Goal: Navigation & Orientation: Find specific page/section

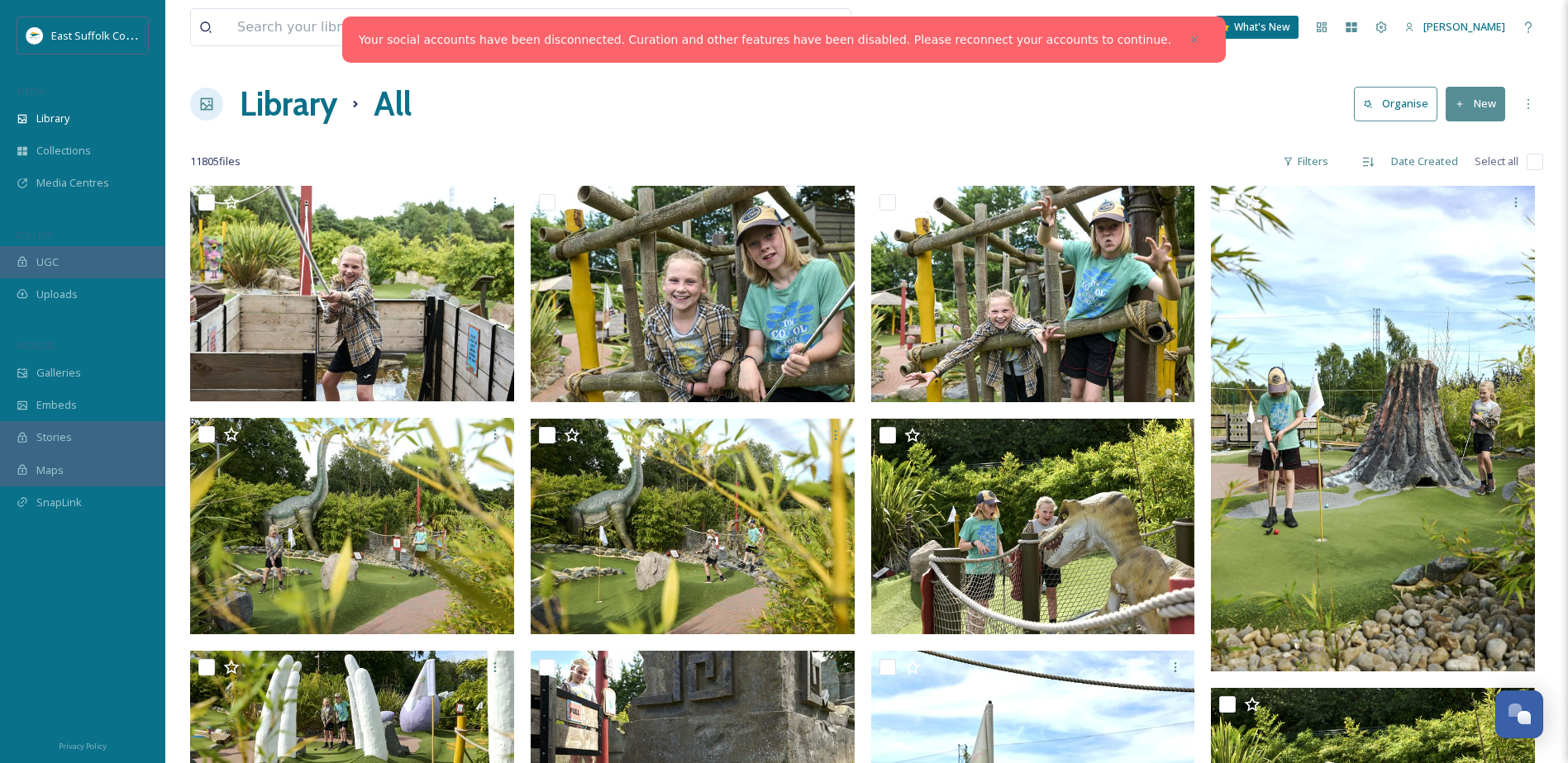
click at [265, 111] on h1 "Library" at bounding box center [288, 104] width 97 height 49
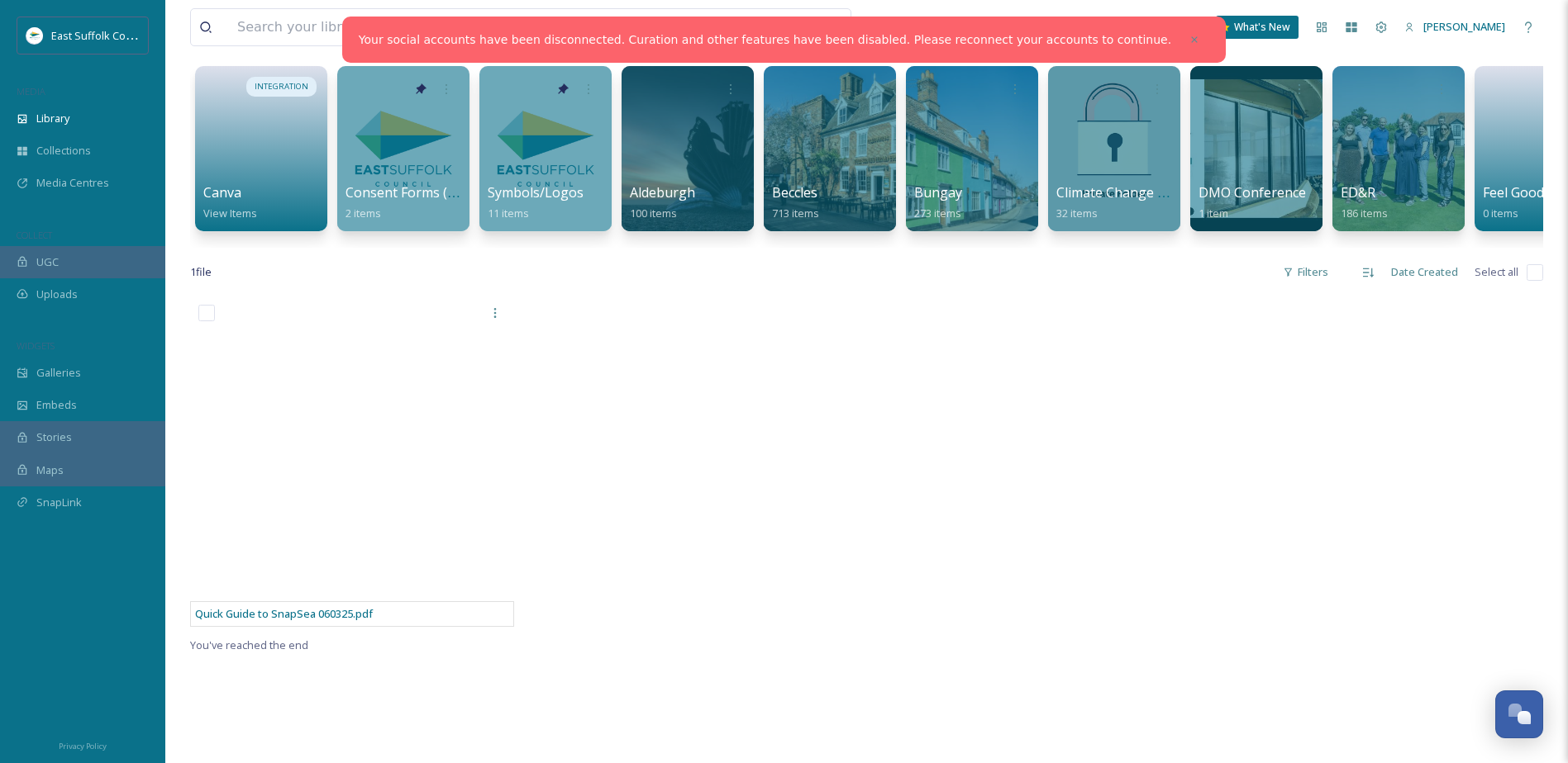
scroll to position [82, 0]
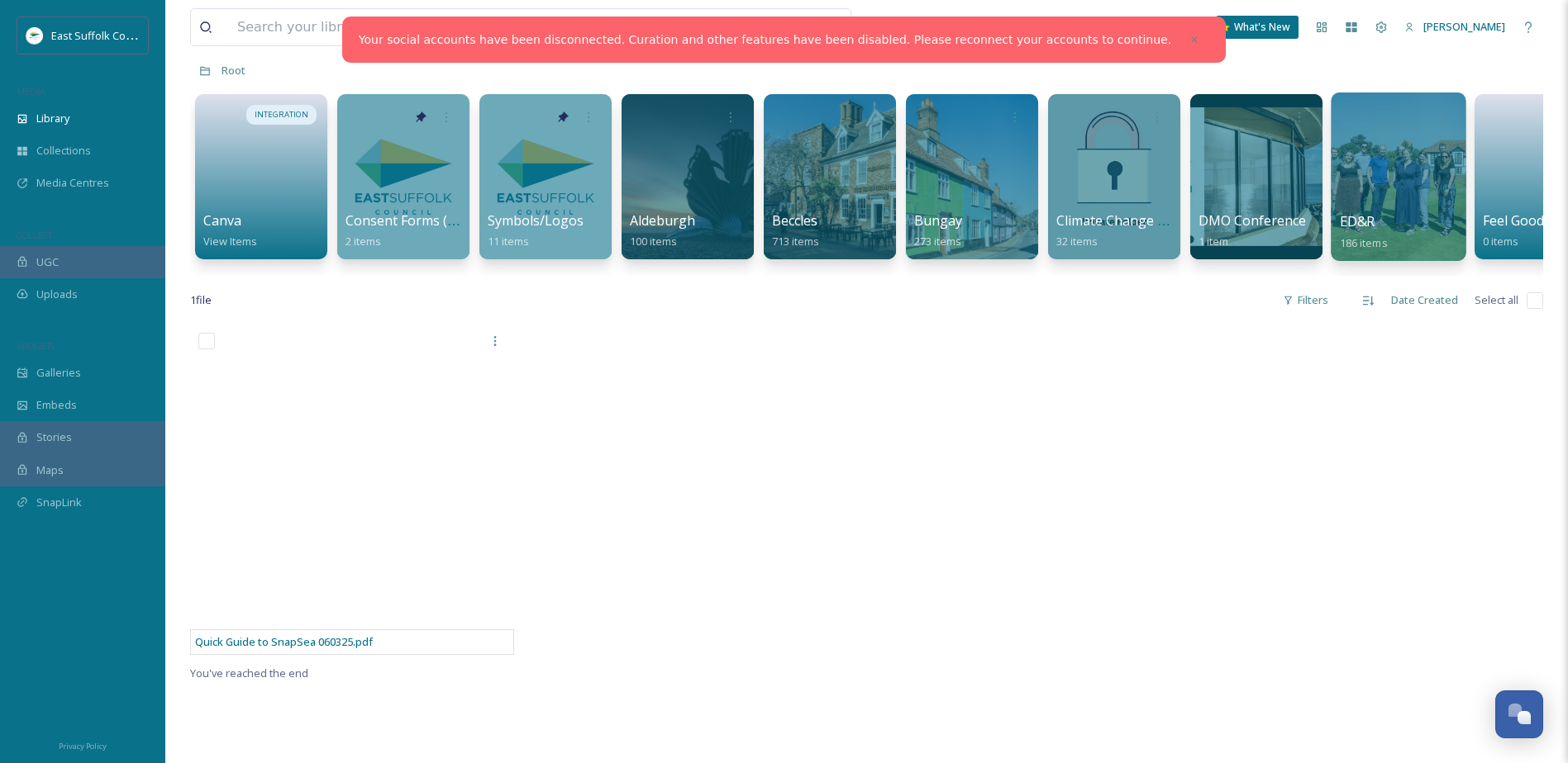
click at [1346, 205] on div at bounding box center [1398, 177] width 135 height 169
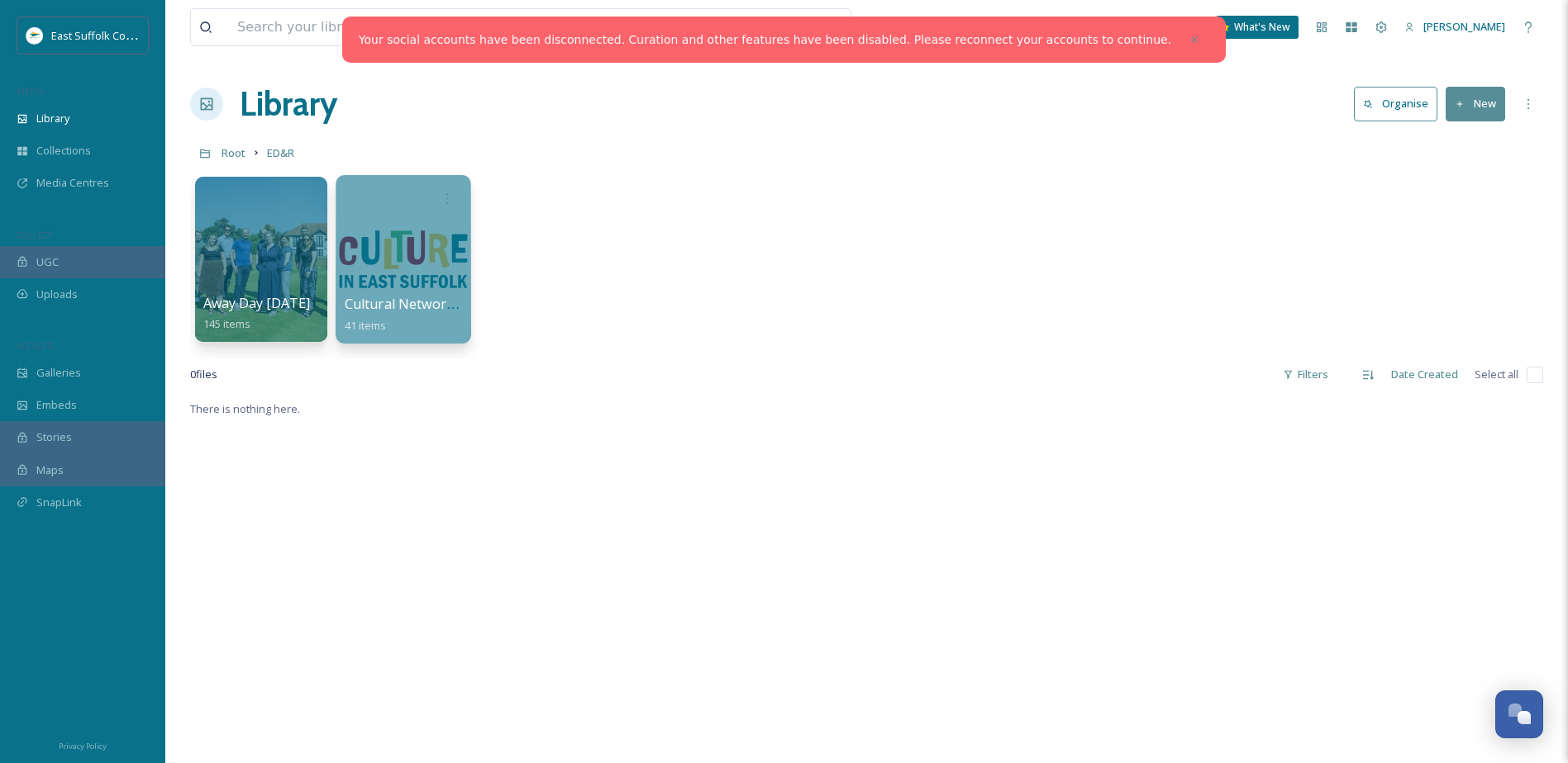
click at [342, 235] on div at bounding box center [402, 259] width 135 height 169
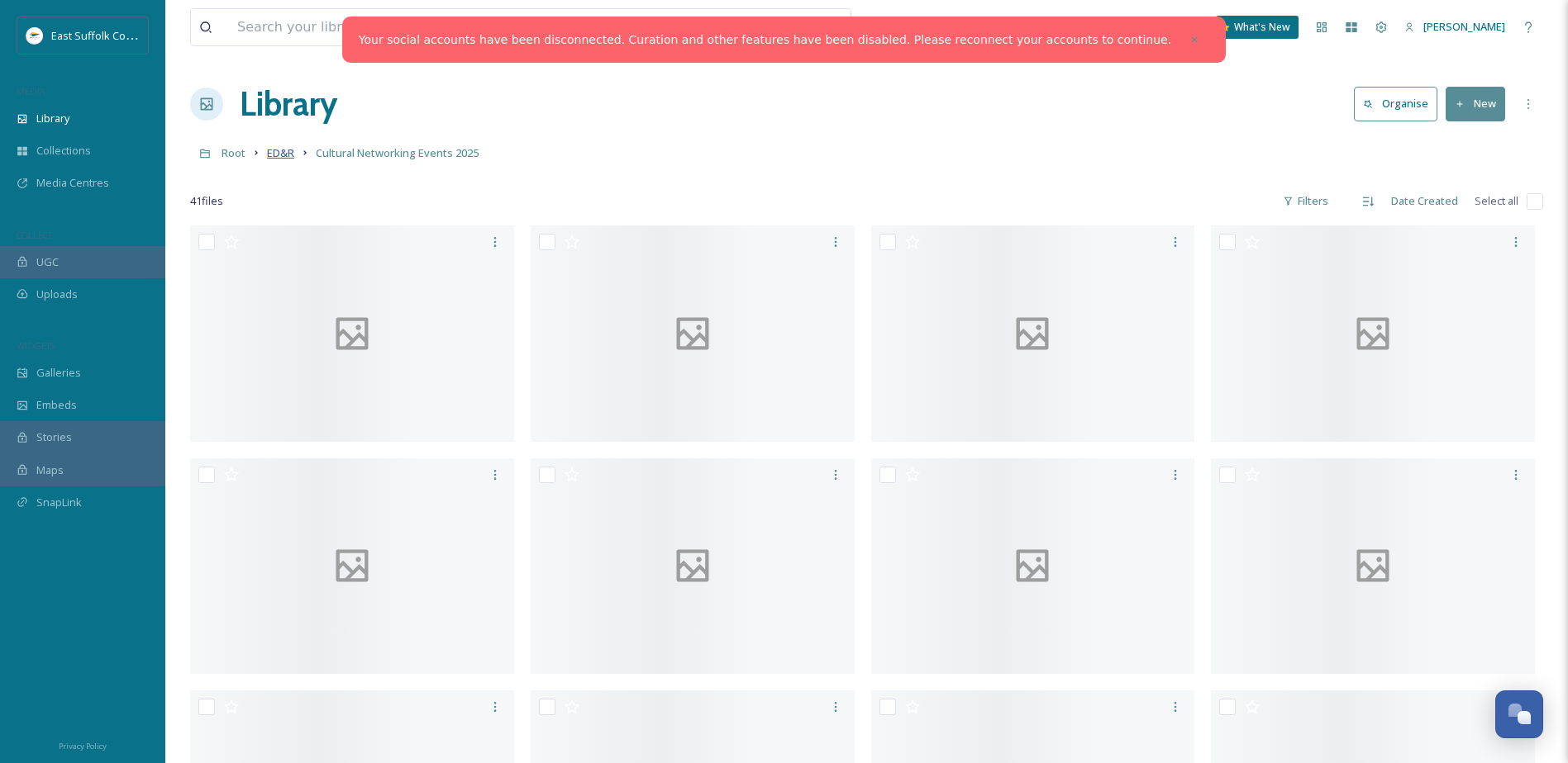
click at [289, 152] on span "ED&R" at bounding box center [281, 153] width 28 height 15
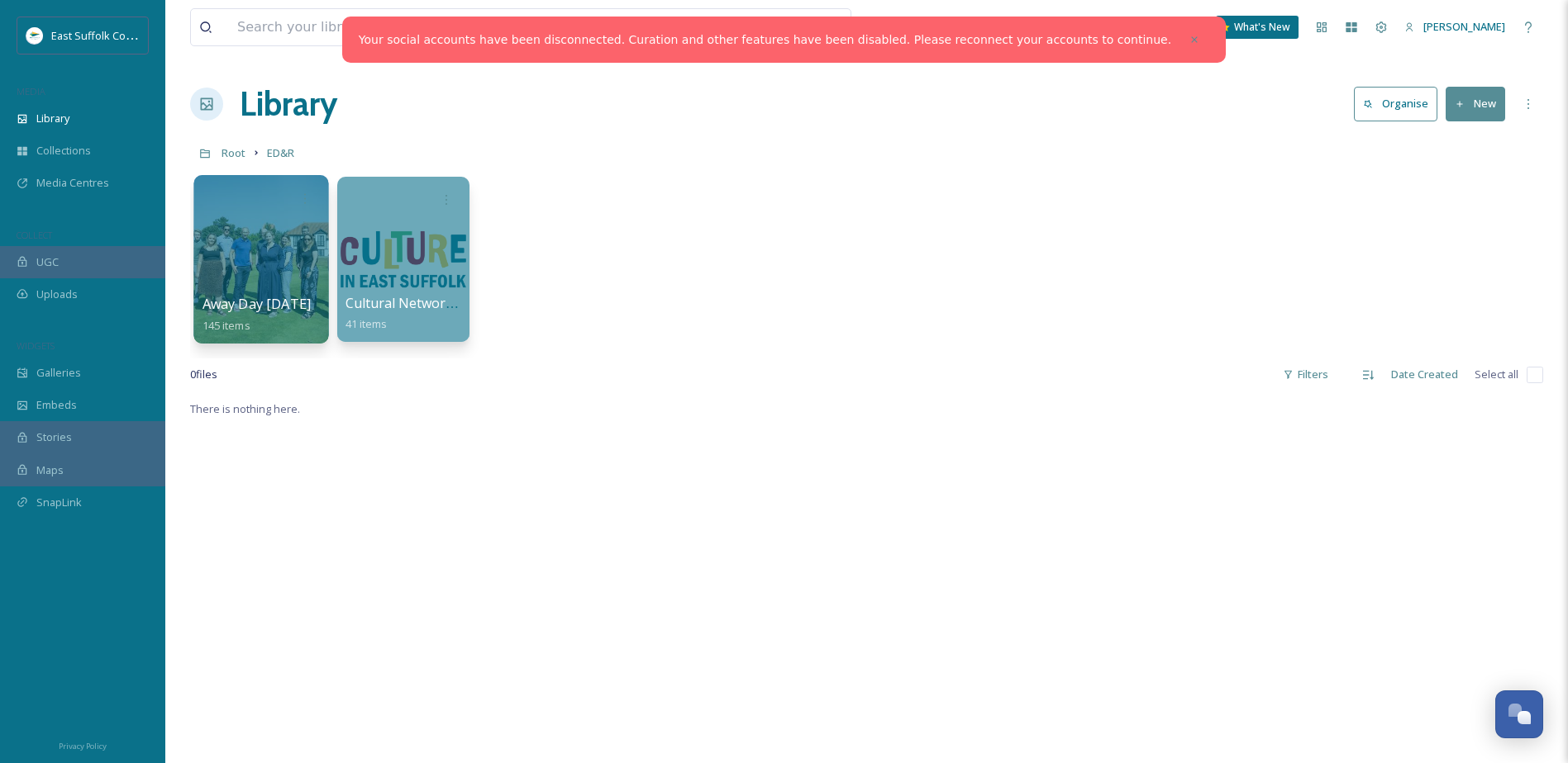
click at [307, 245] on div at bounding box center [260, 259] width 135 height 169
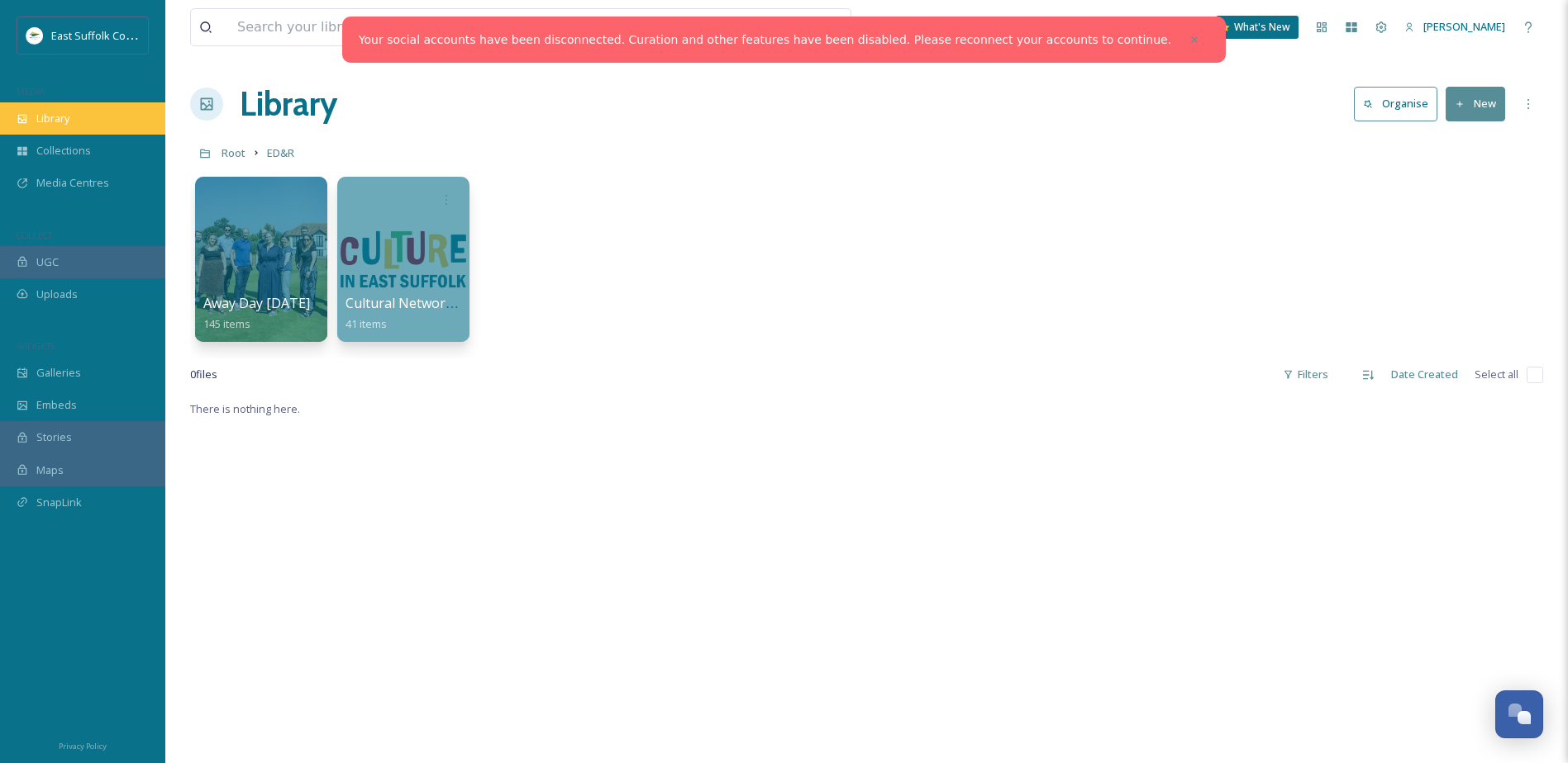
click at [122, 131] on div "Library" at bounding box center [82, 119] width 165 height 32
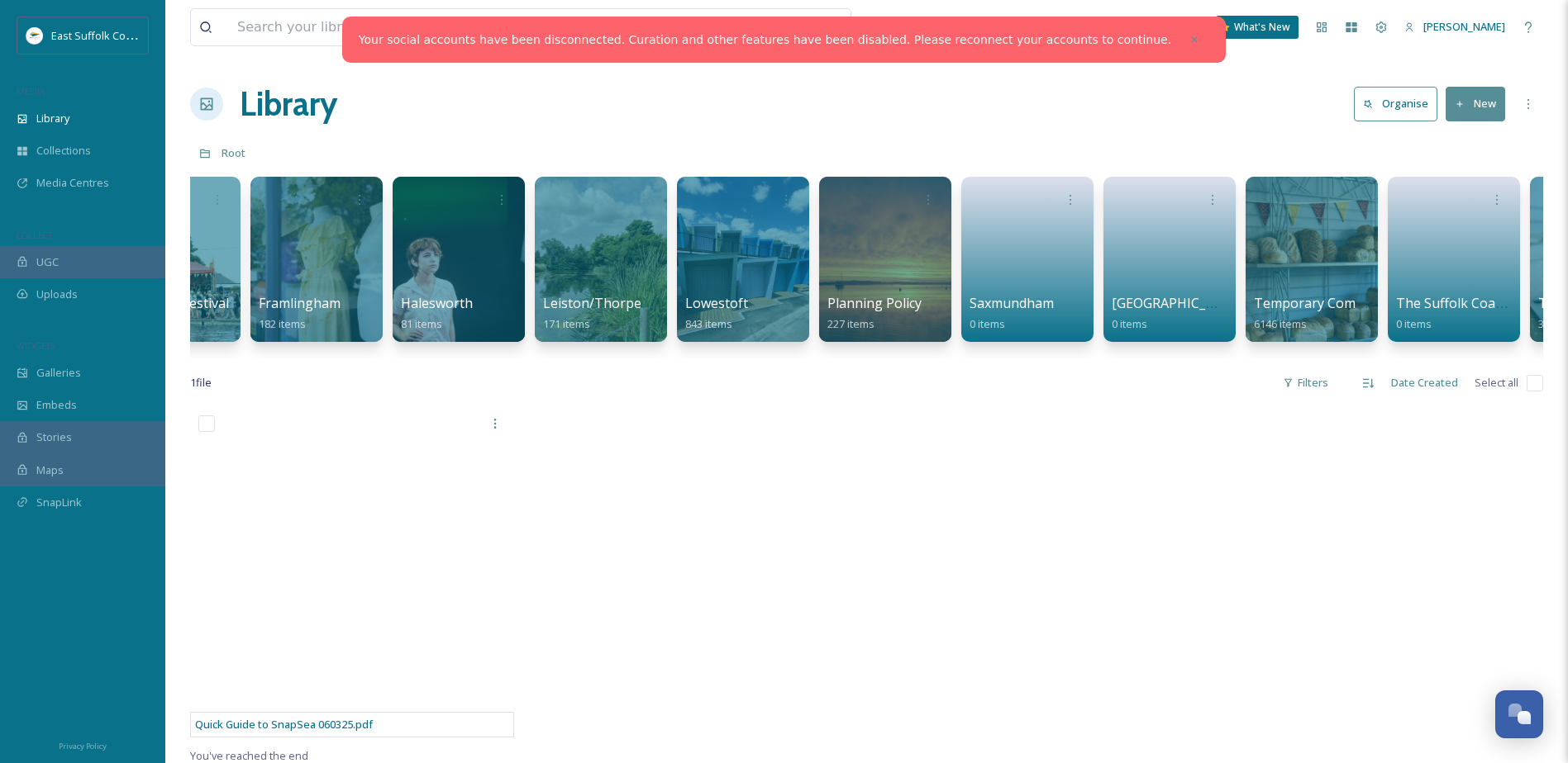
scroll to position [0, 2343]
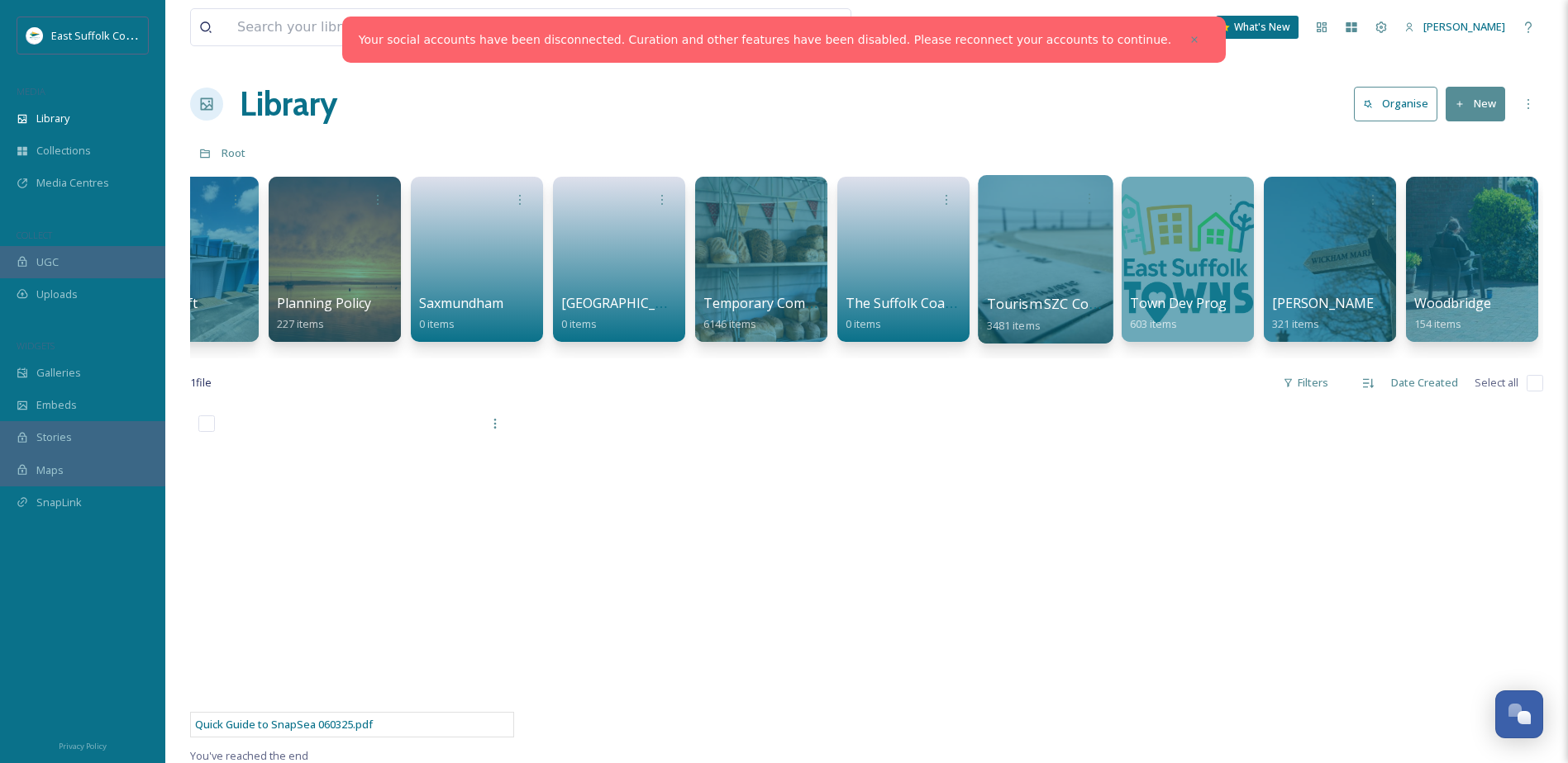
click at [1050, 283] on div at bounding box center [1045, 259] width 135 height 169
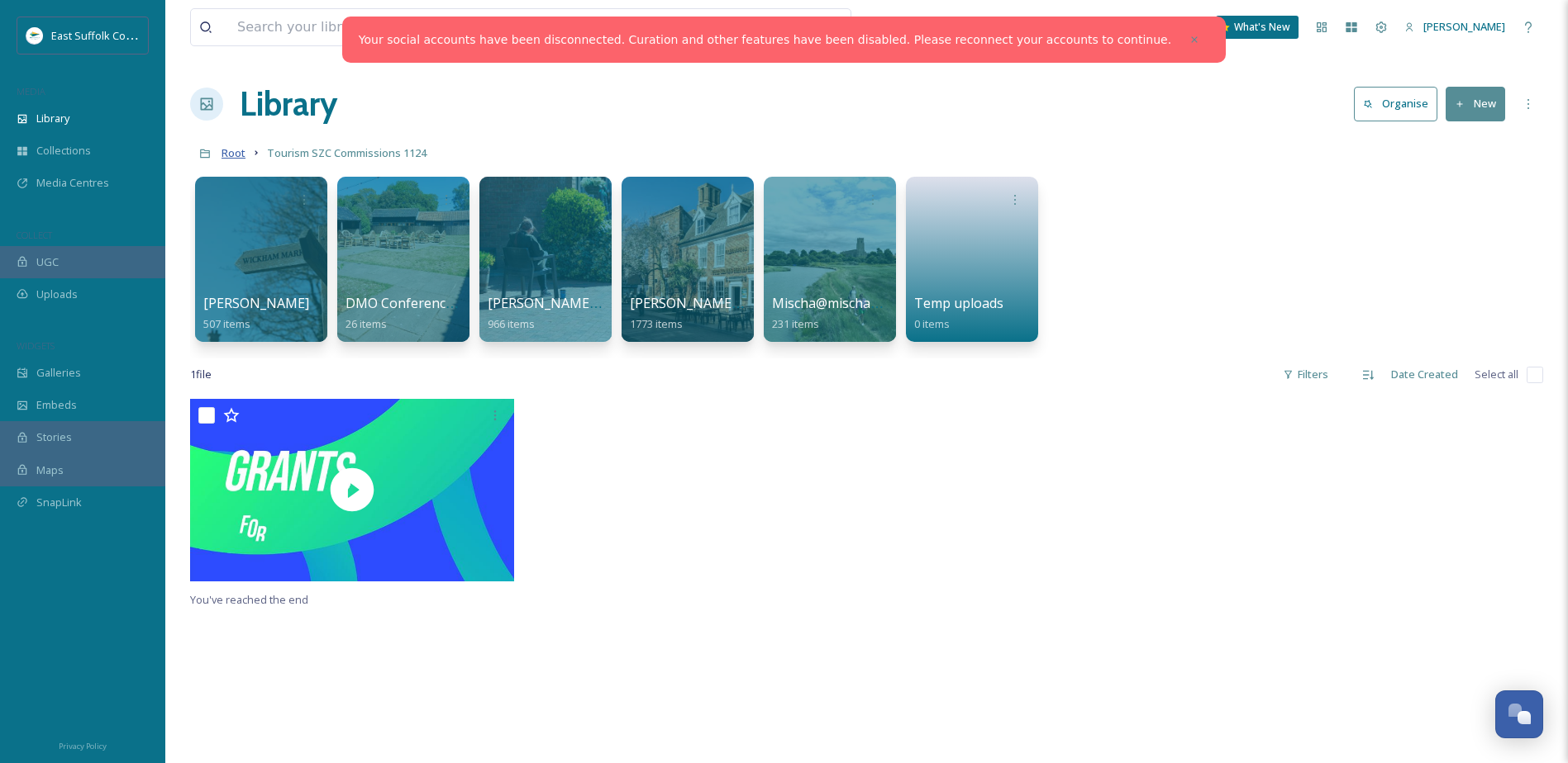
click at [230, 158] on span "Root" at bounding box center [233, 153] width 24 height 15
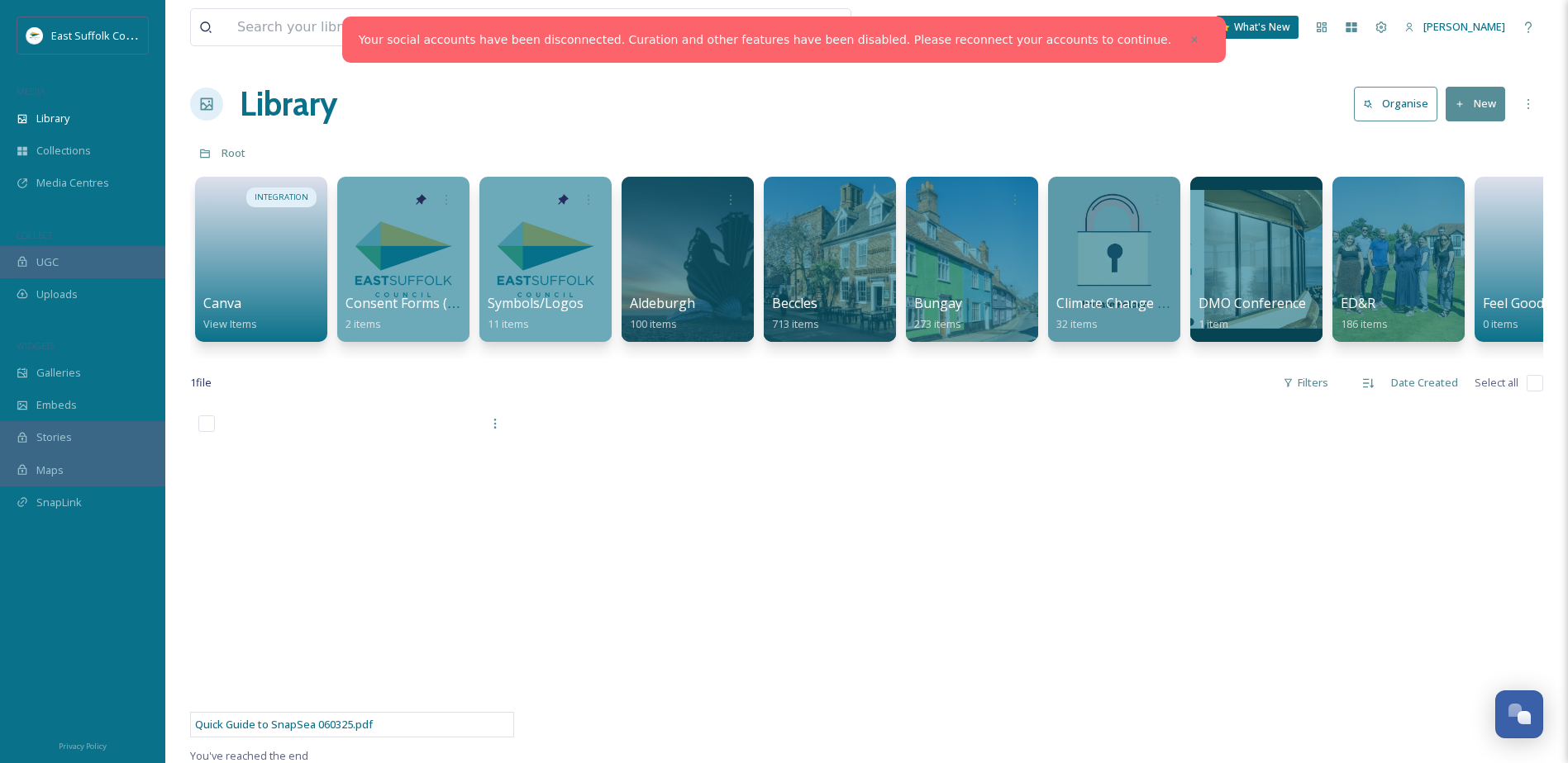
click at [763, 356] on div "INTEGRATION Canva View Items Consent Forms (Template) 2 items Symbols/Logos 11 …" at bounding box center [866, 264] width 1353 height 190
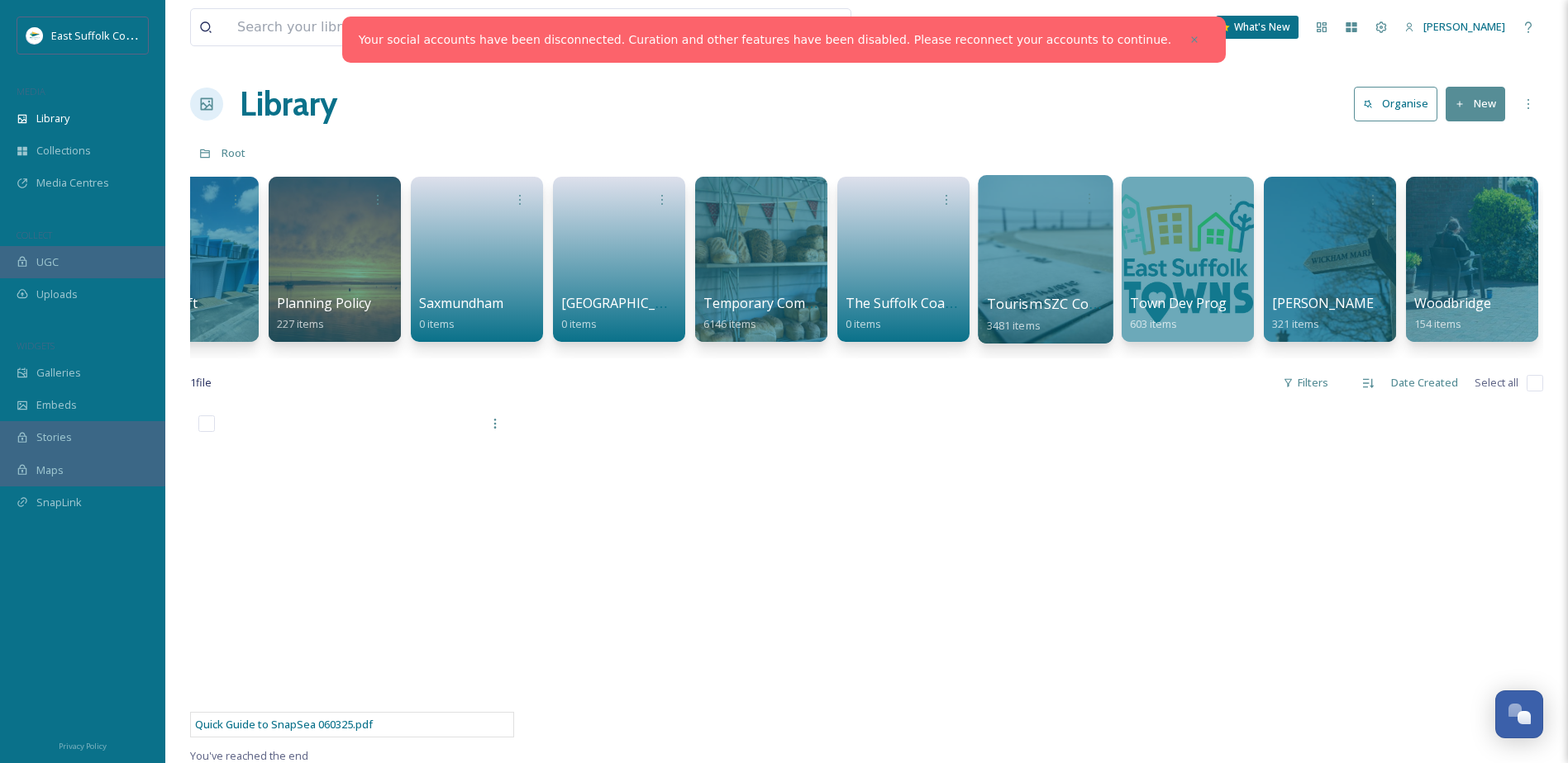
click at [1008, 196] on div at bounding box center [1046, 198] width 118 height 30
click at [1033, 271] on div at bounding box center [1045, 259] width 135 height 169
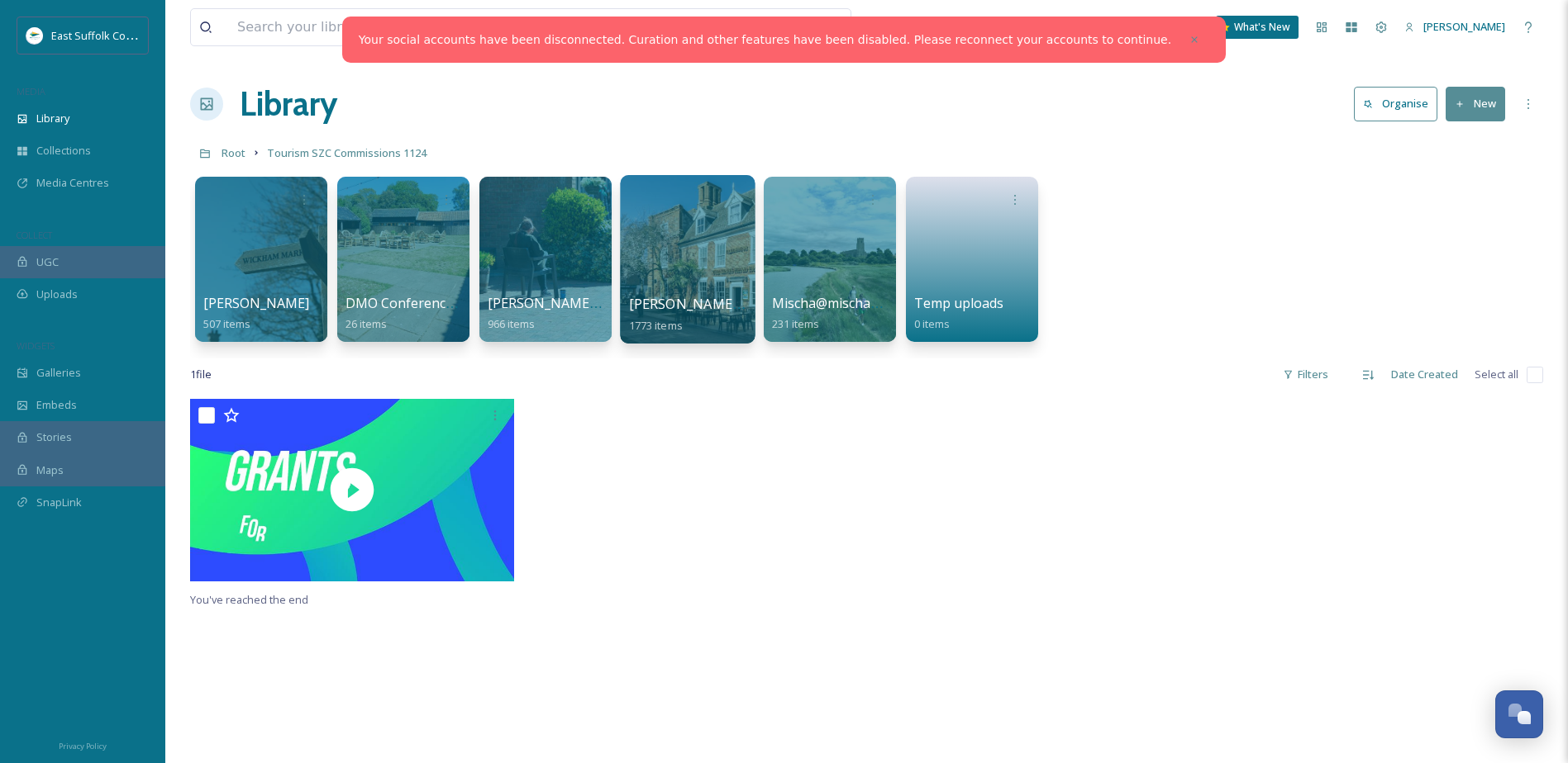
click at [660, 243] on div at bounding box center [687, 259] width 135 height 169
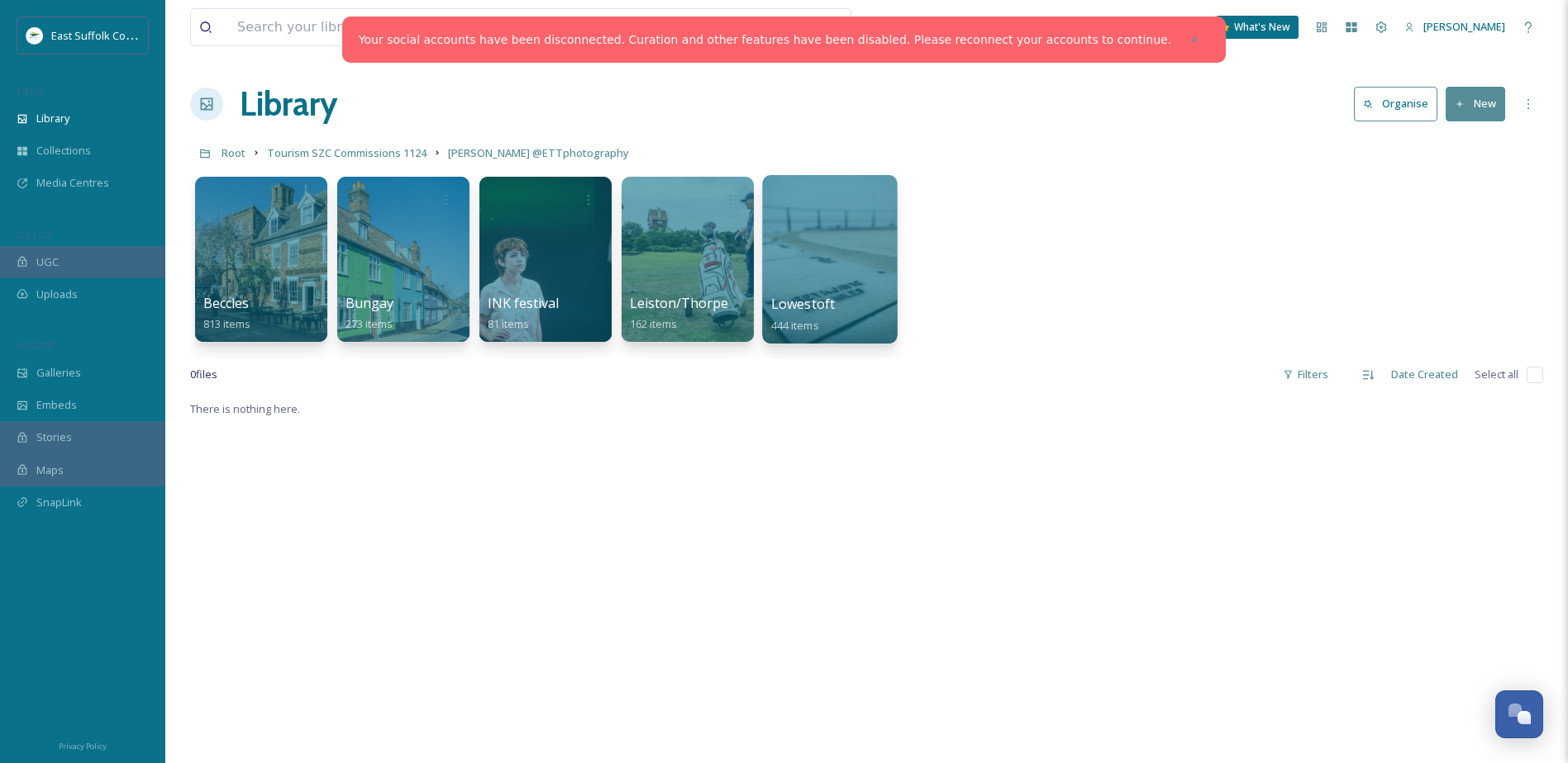
click at [805, 312] on span "Lowestoft" at bounding box center [804, 304] width 64 height 18
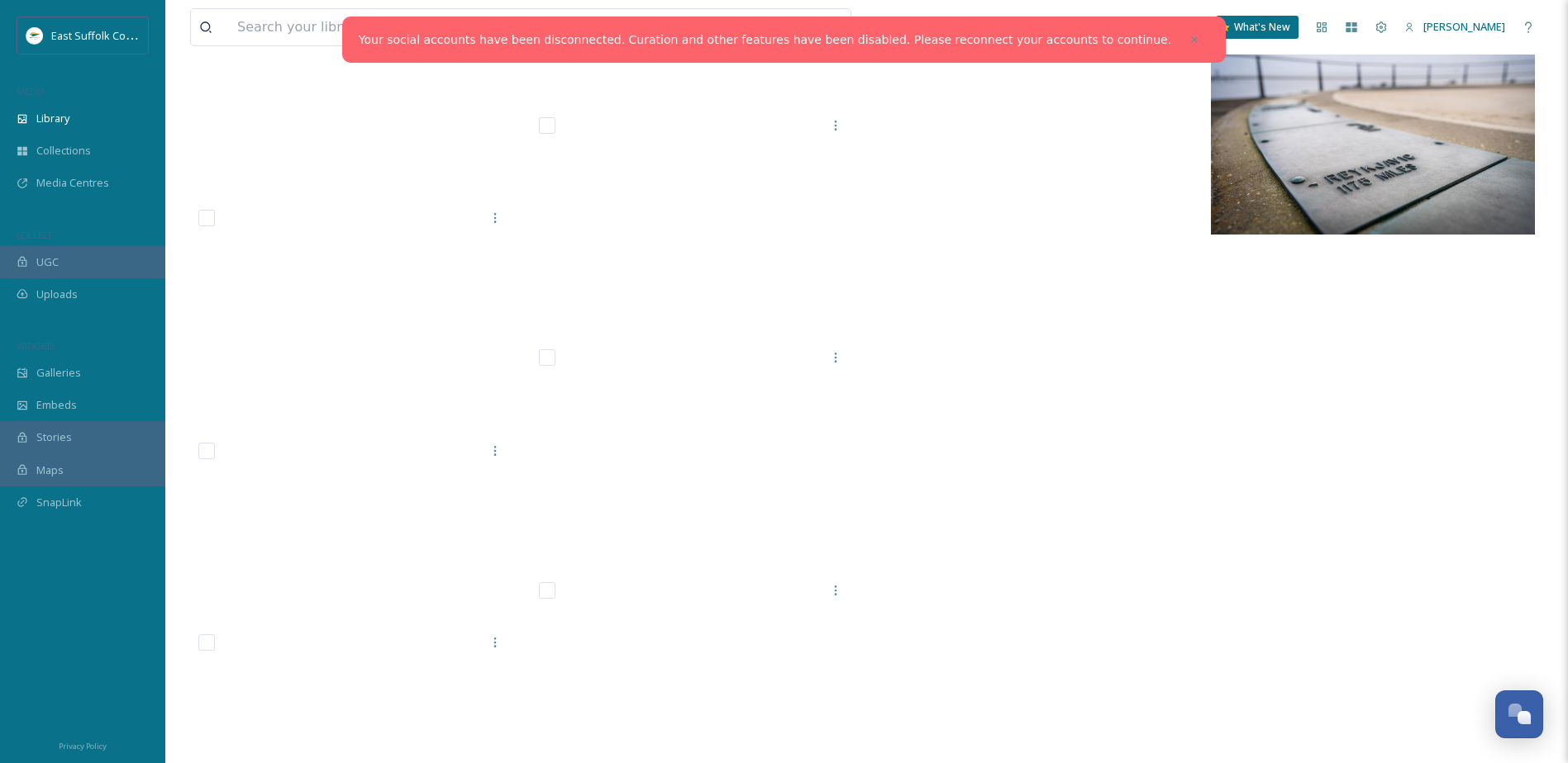
scroll to position [27549, 0]
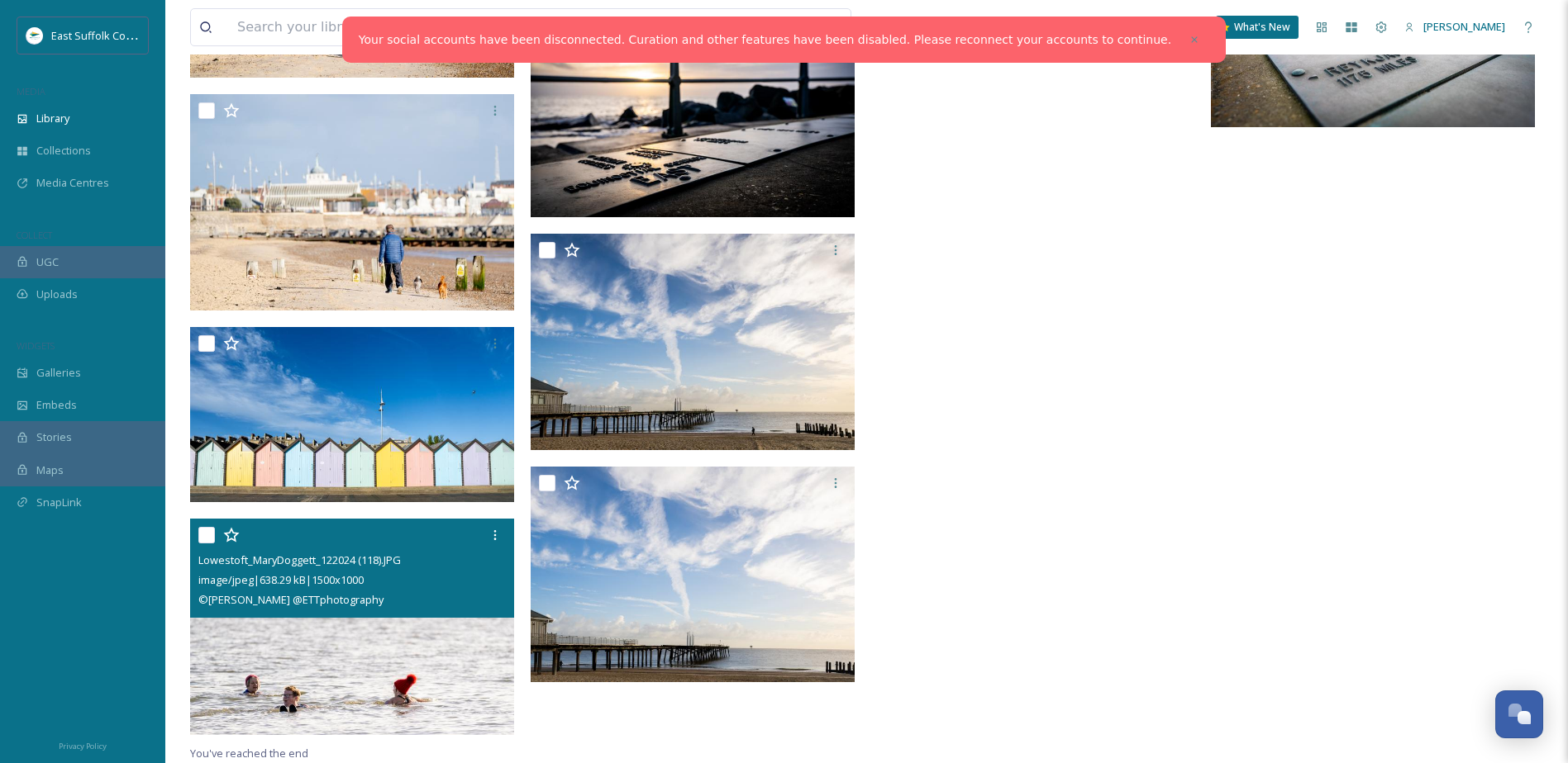
click at [397, 601] on div "© [PERSON_NAME] @ETTphotography" at bounding box center [354, 600] width 312 height 20
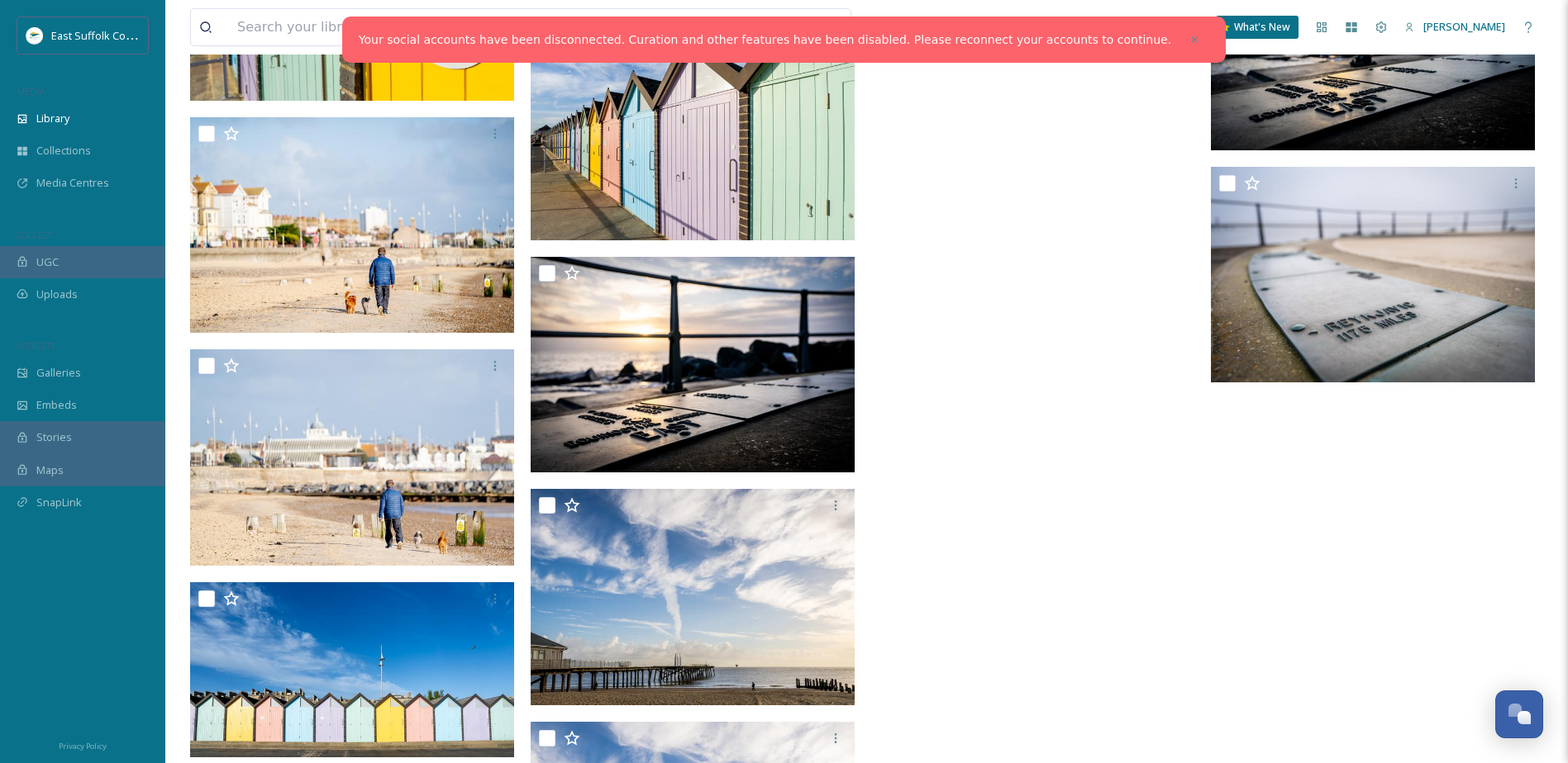
scroll to position [27137, 0]
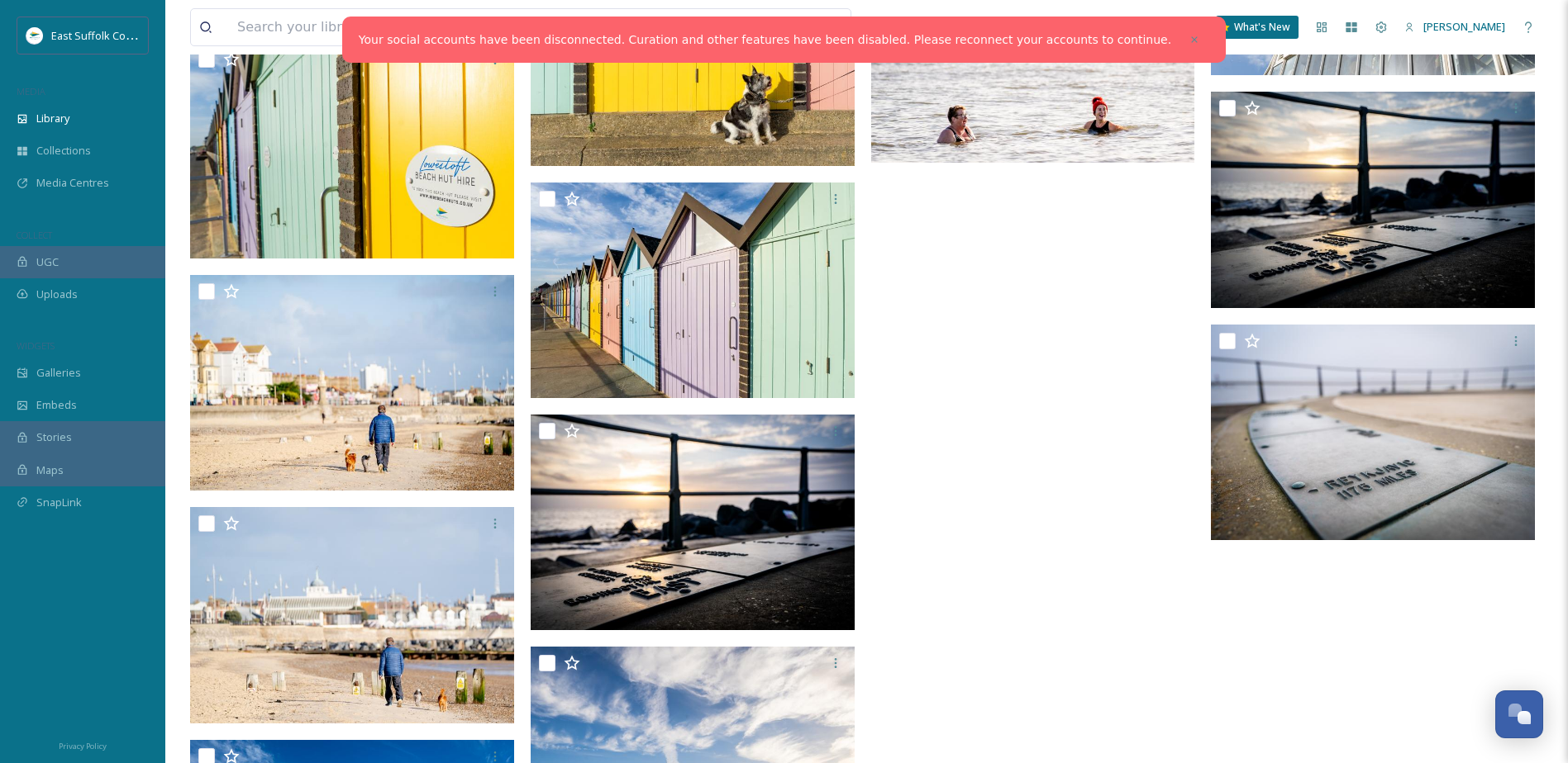
click at [1090, 125] on img at bounding box center [1033, 54] width 324 height 216
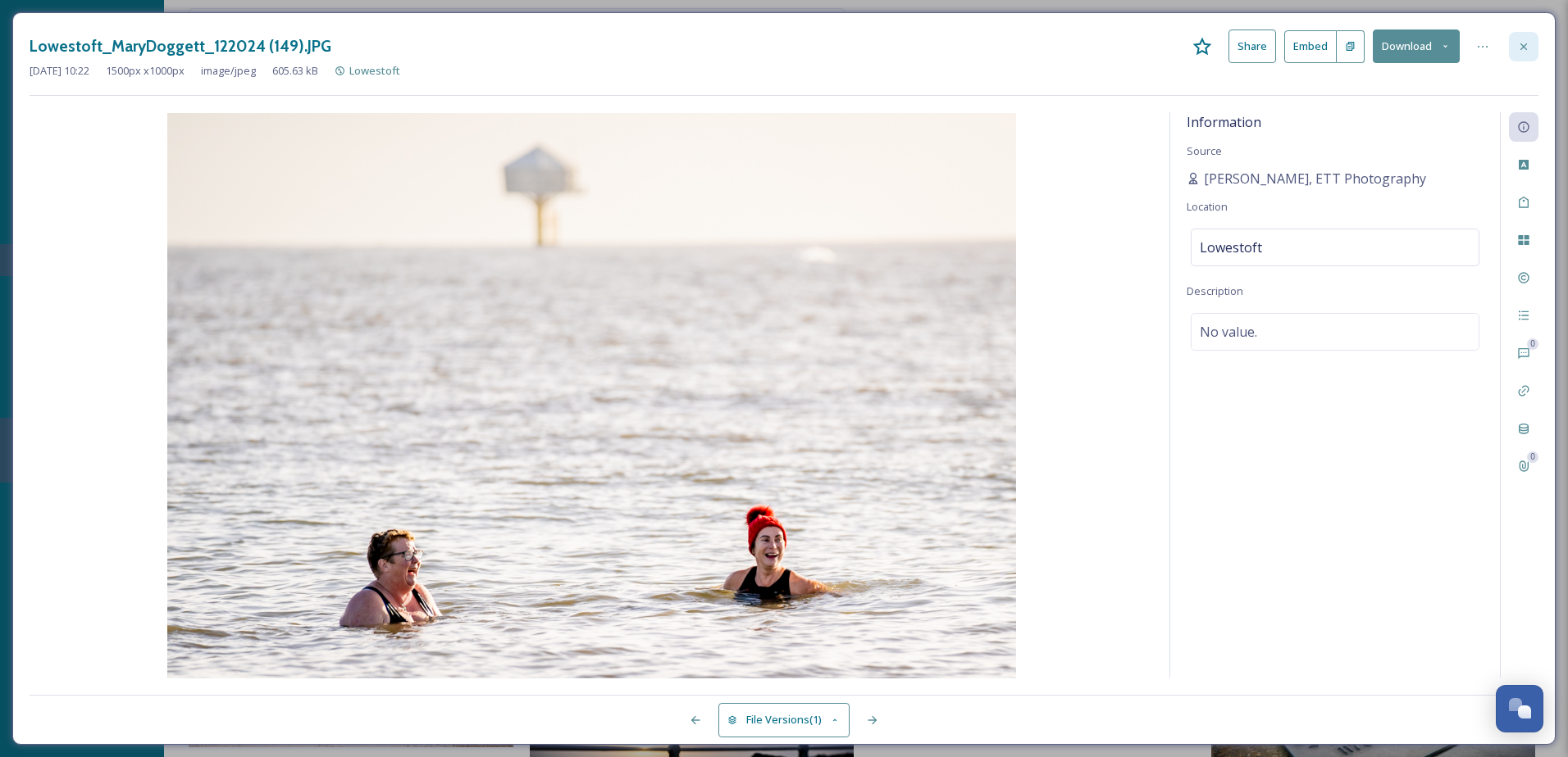
click at [1530, 40] on div at bounding box center [1523, 46] width 29 height 29
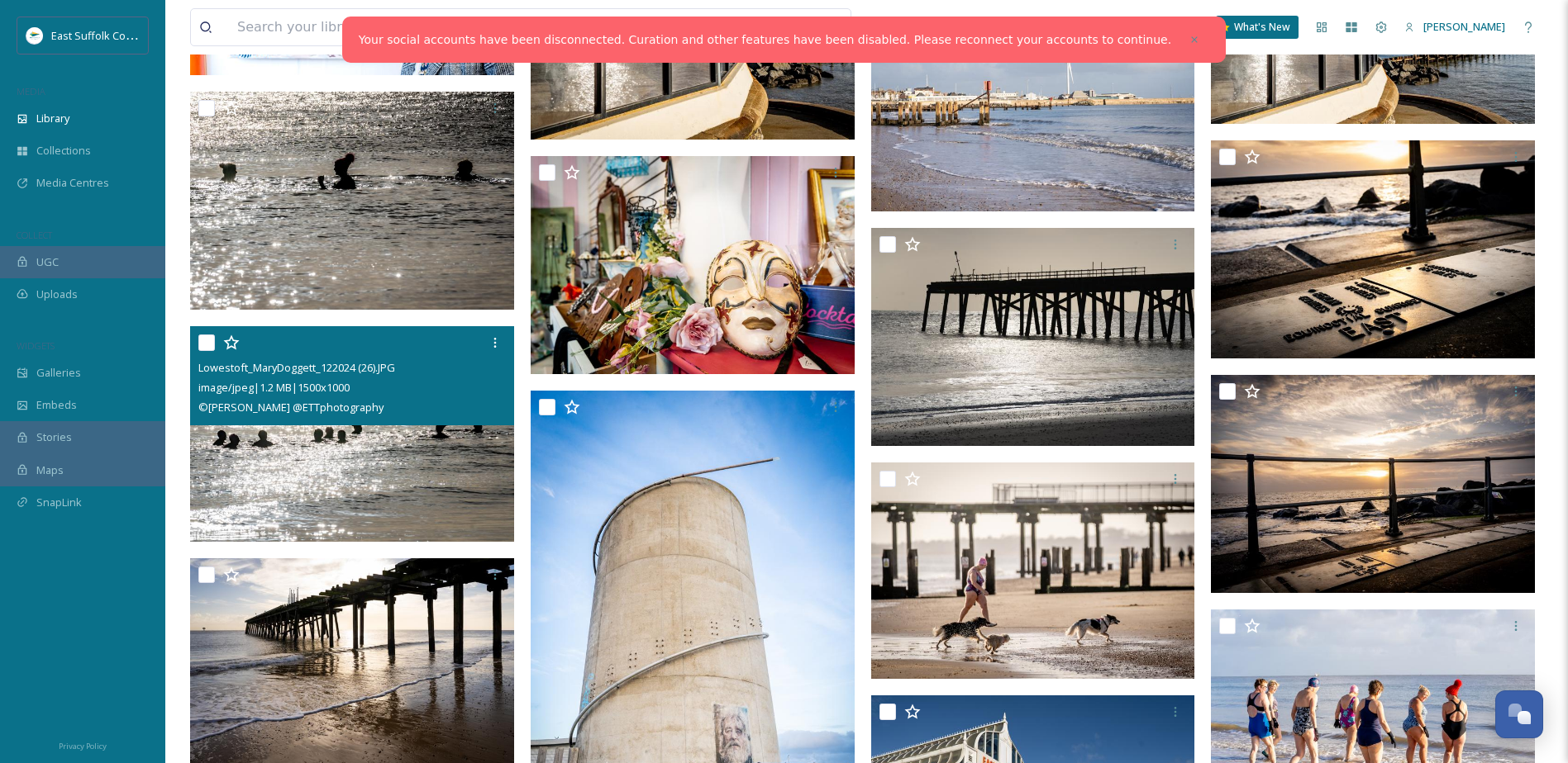
scroll to position [25154, 0]
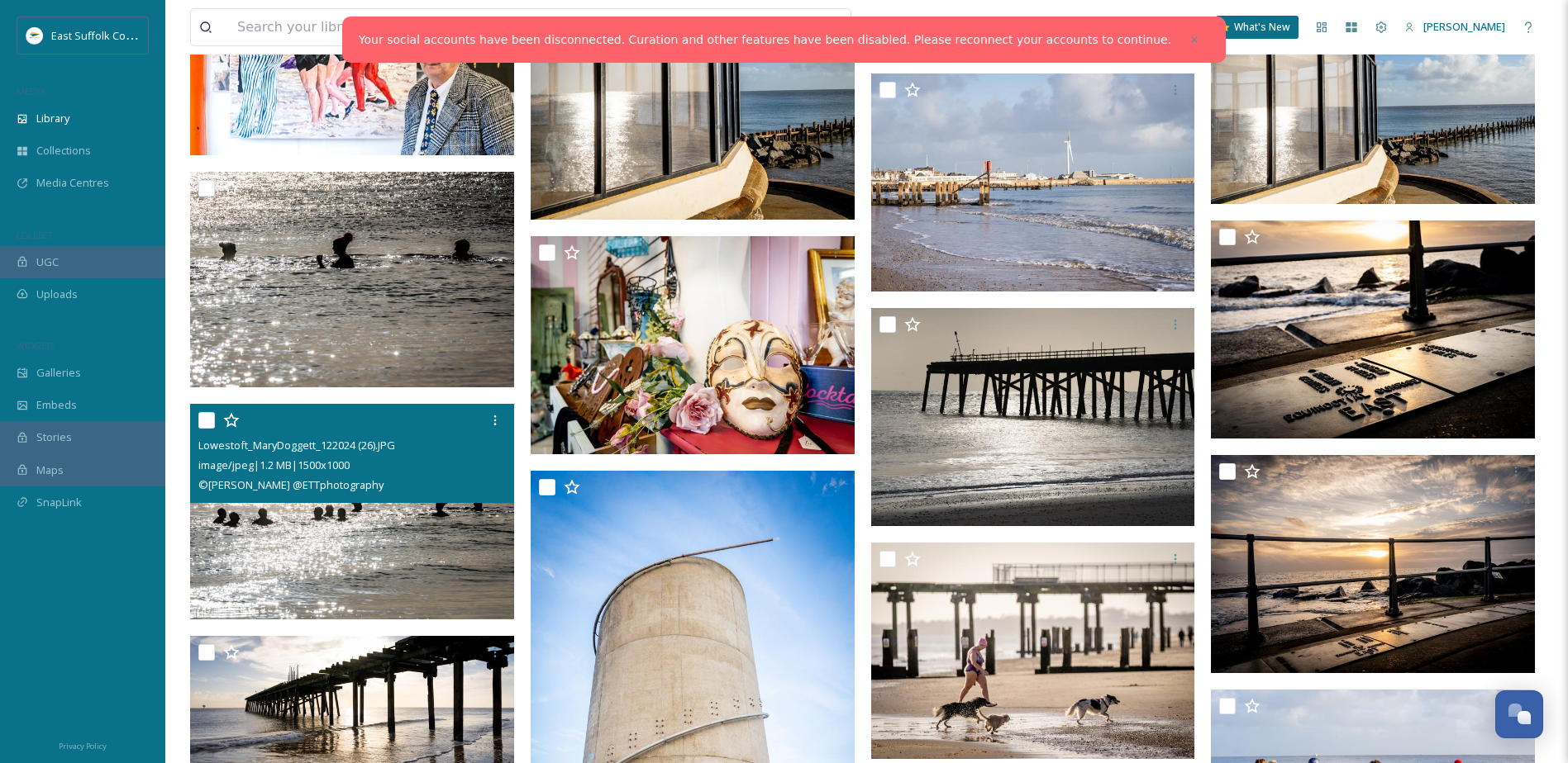
click at [355, 541] on img at bounding box center [352, 512] width 324 height 216
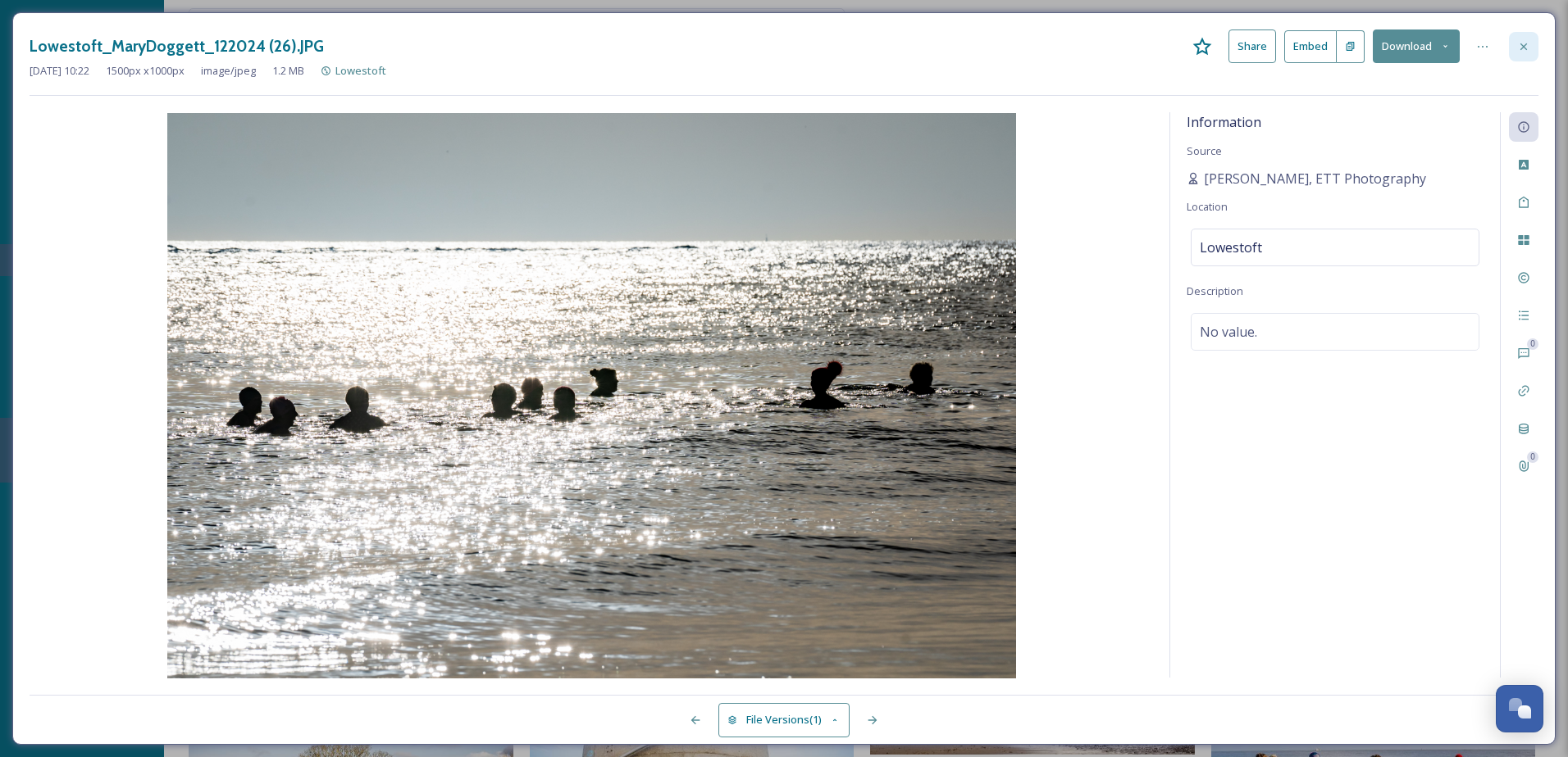
click at [1531, 41] on div at bounding box center [1523, 46] width 29 height 29
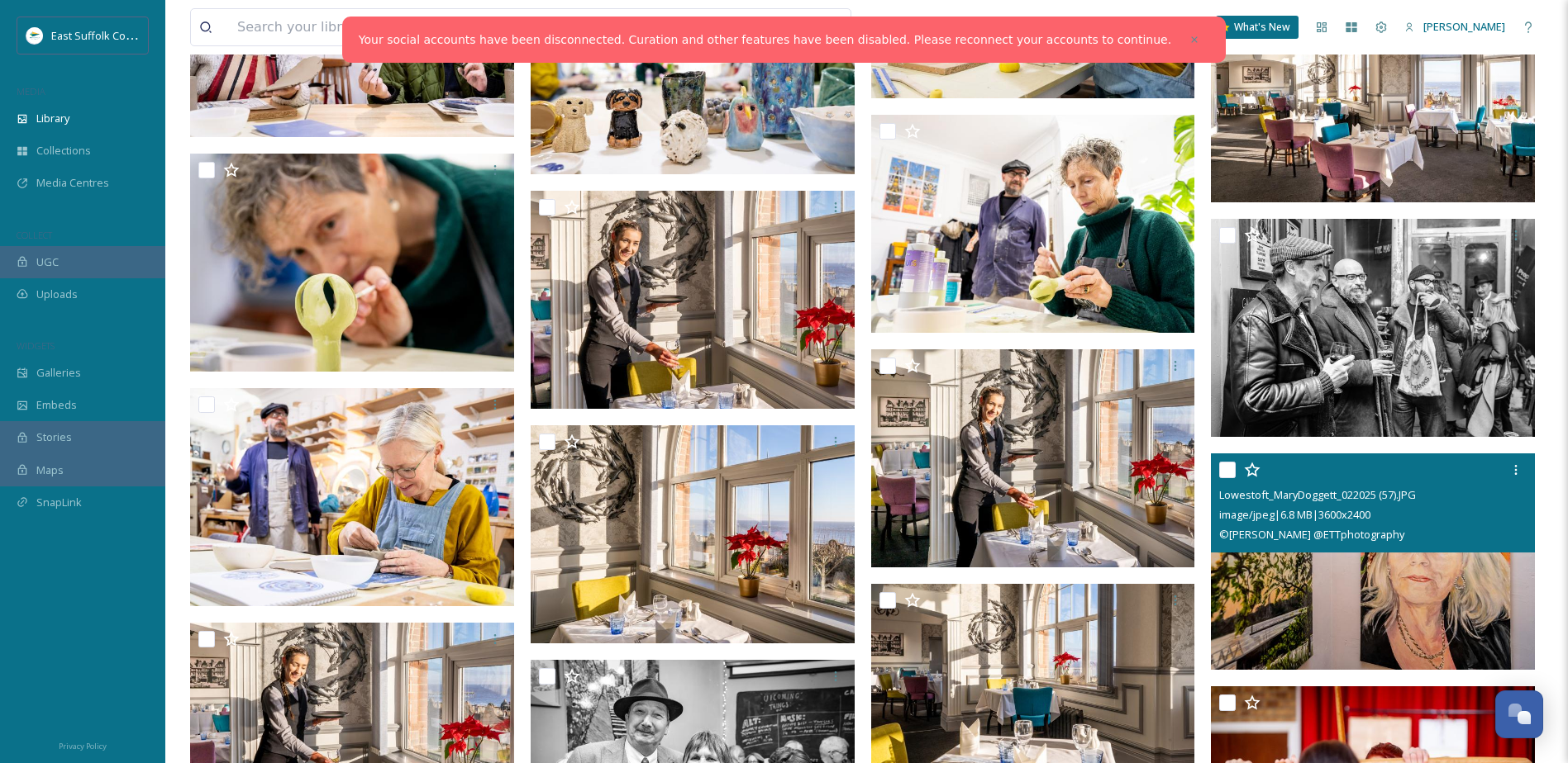
scroll to position [12987, 0]
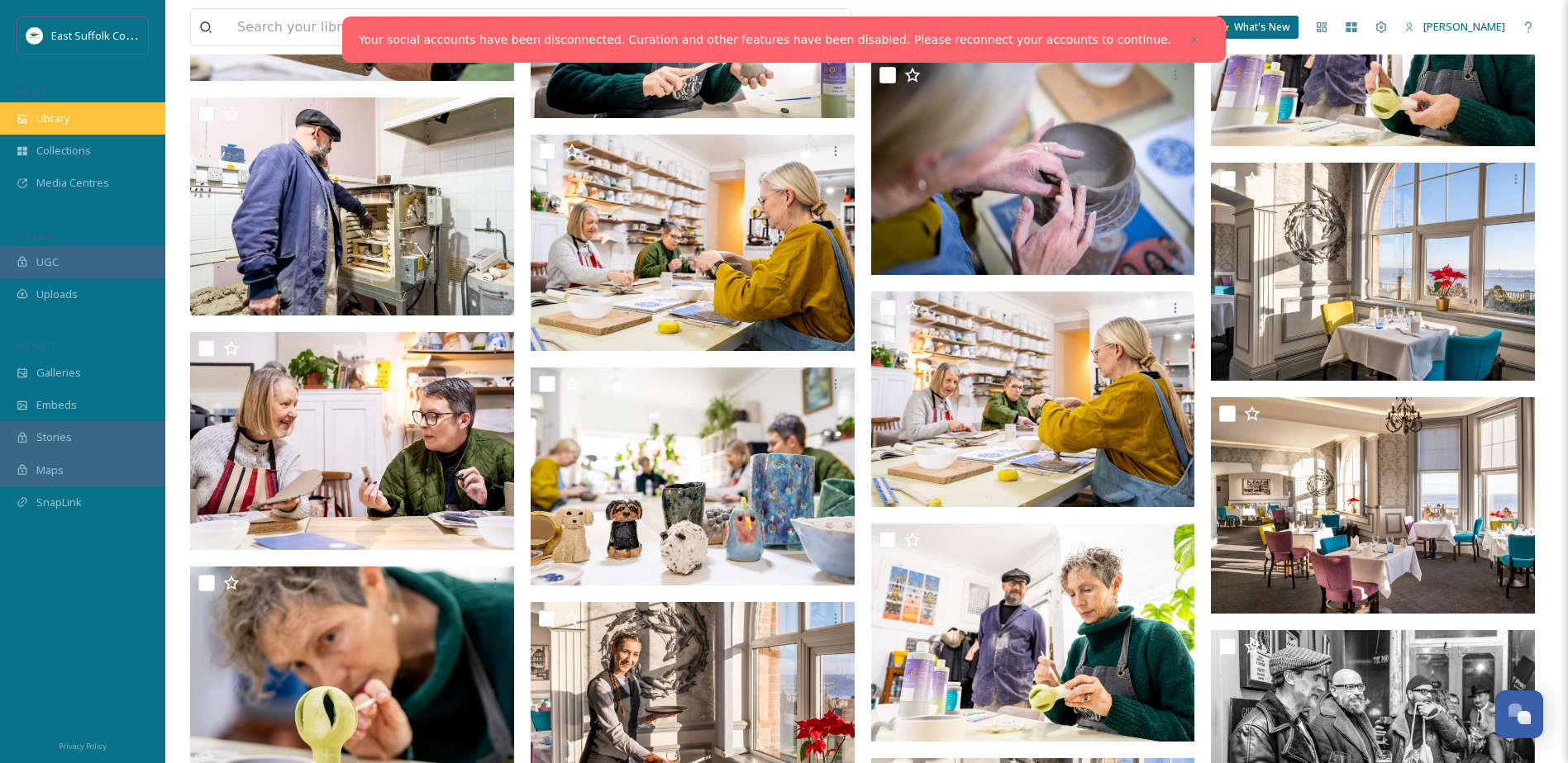
click at [83, 120] on div "Library" at bounding box center [82, 119] width 165 height 32
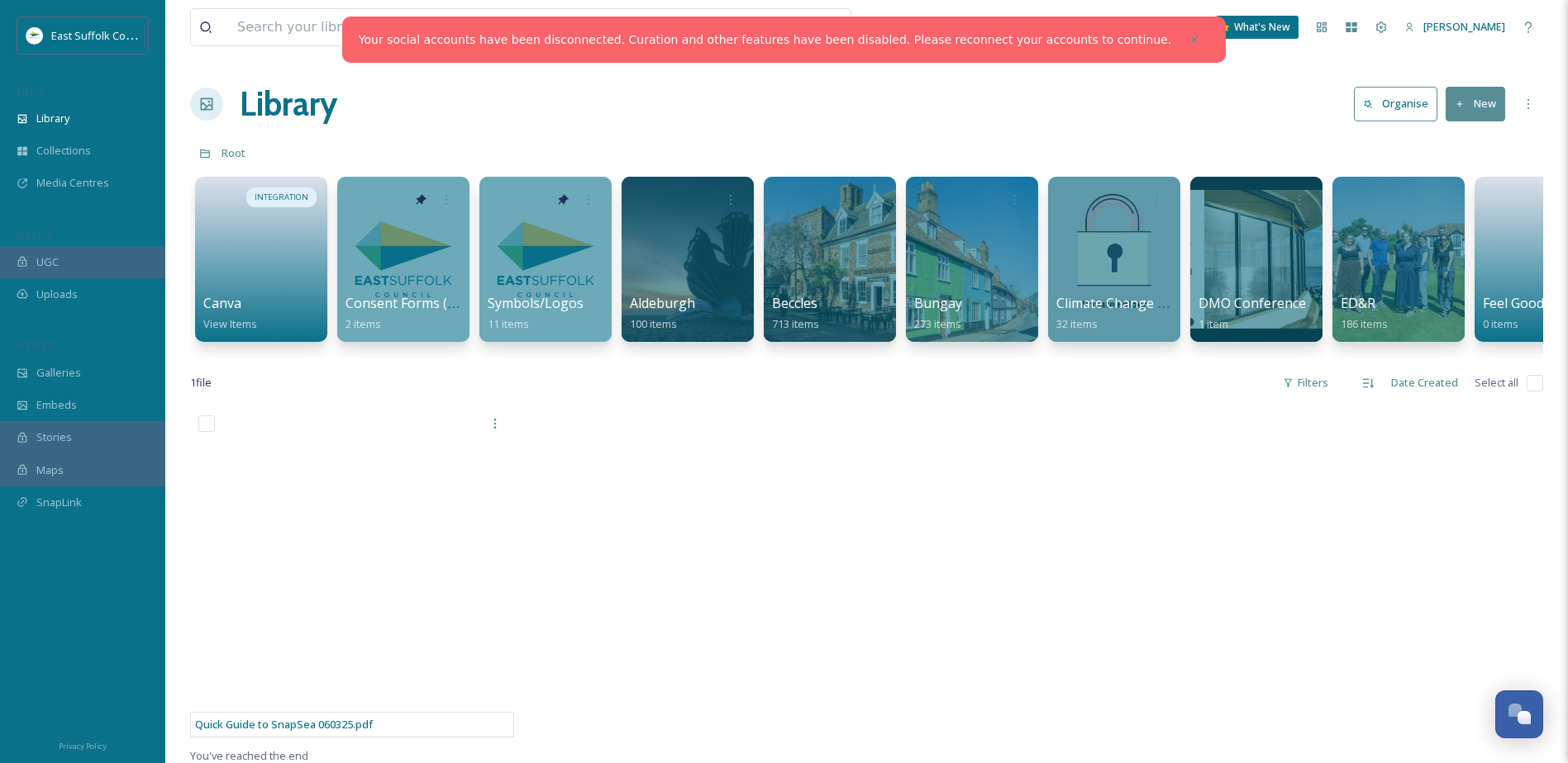
scroll to position [0, 1898]
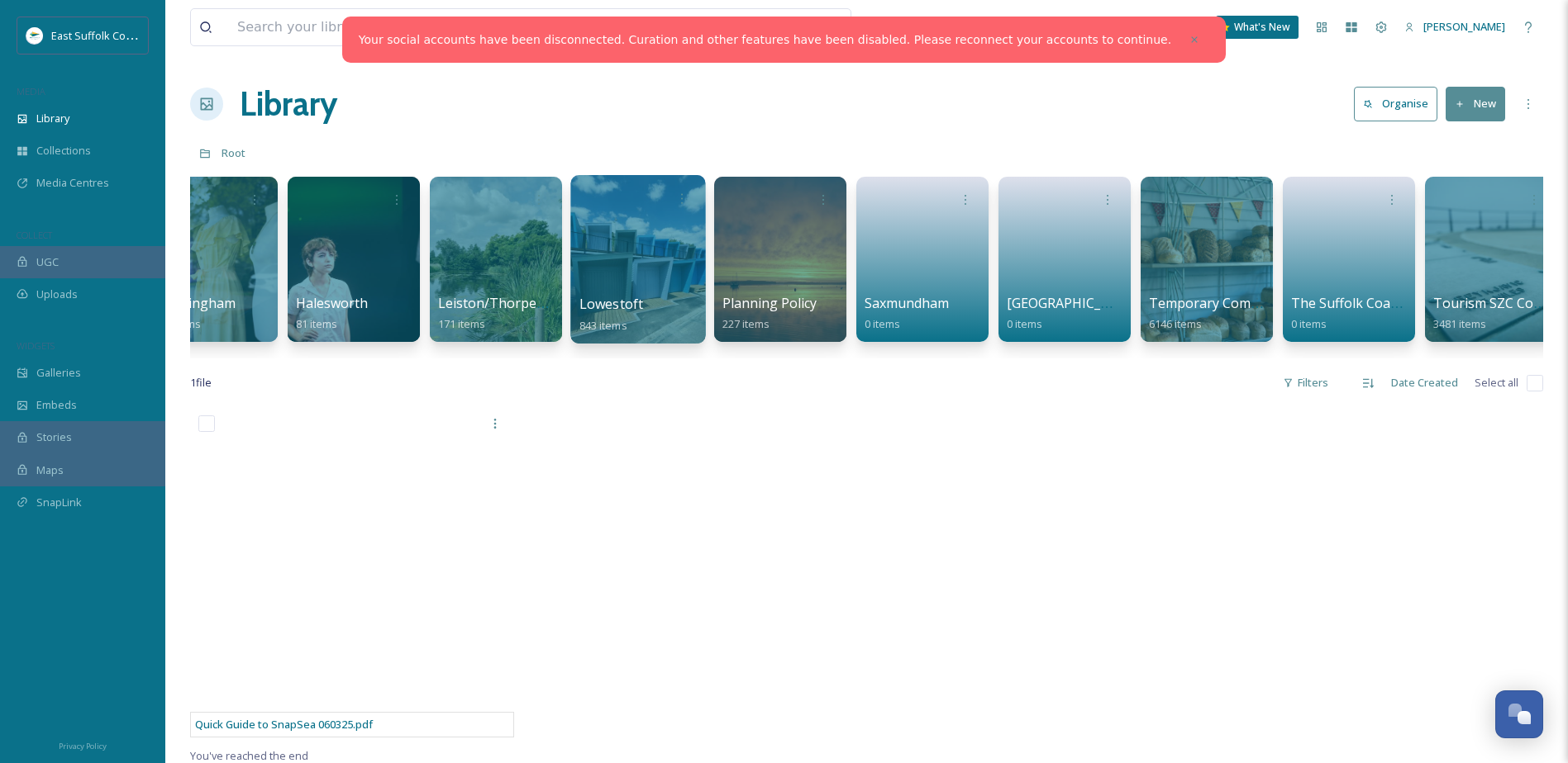
click at [666, 237] on div at bounding box center [637, 259] width 135 height 169
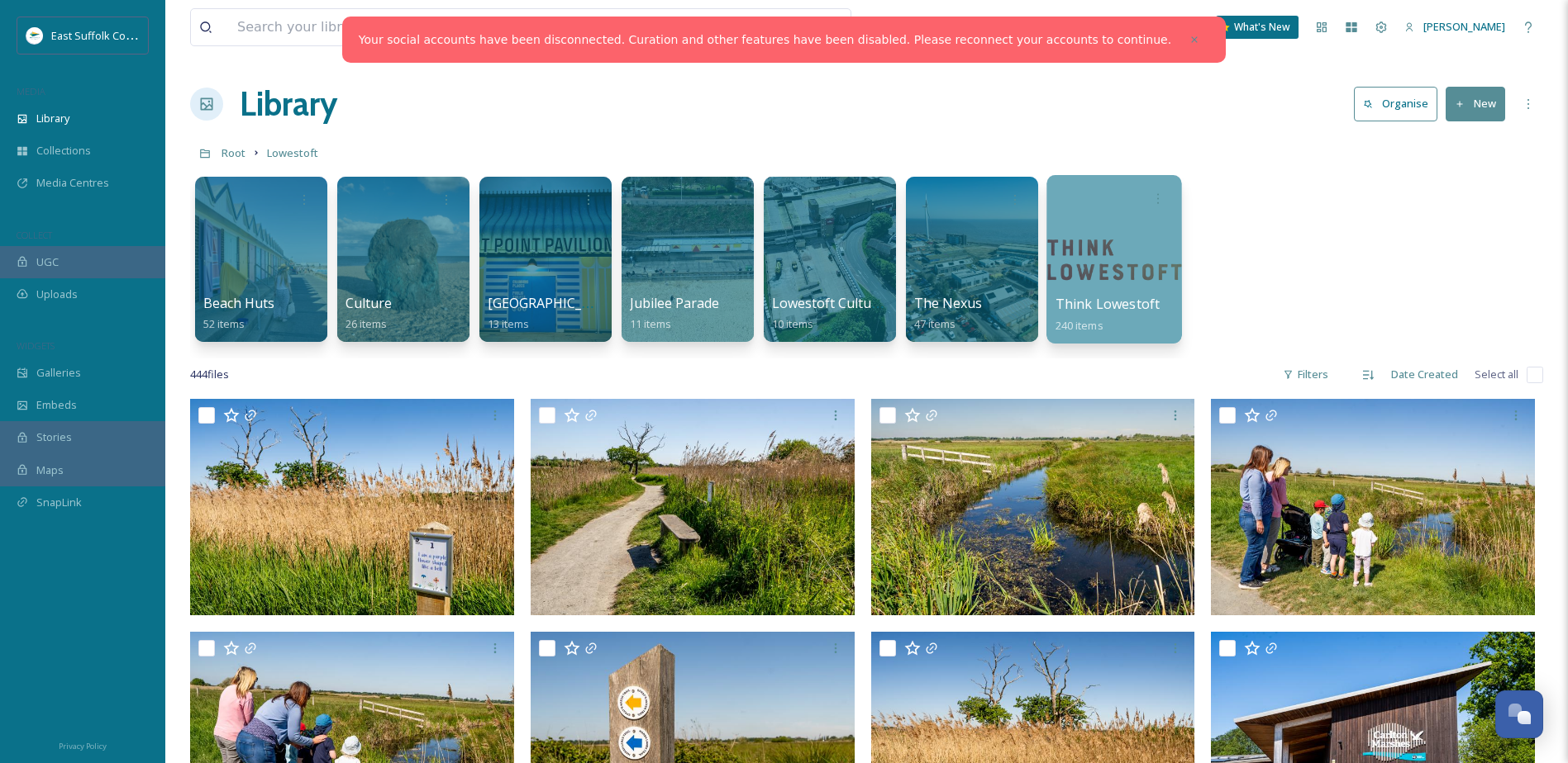
click at [1100, 264] on div at bounding box center [1113, 259] width 135 height 169
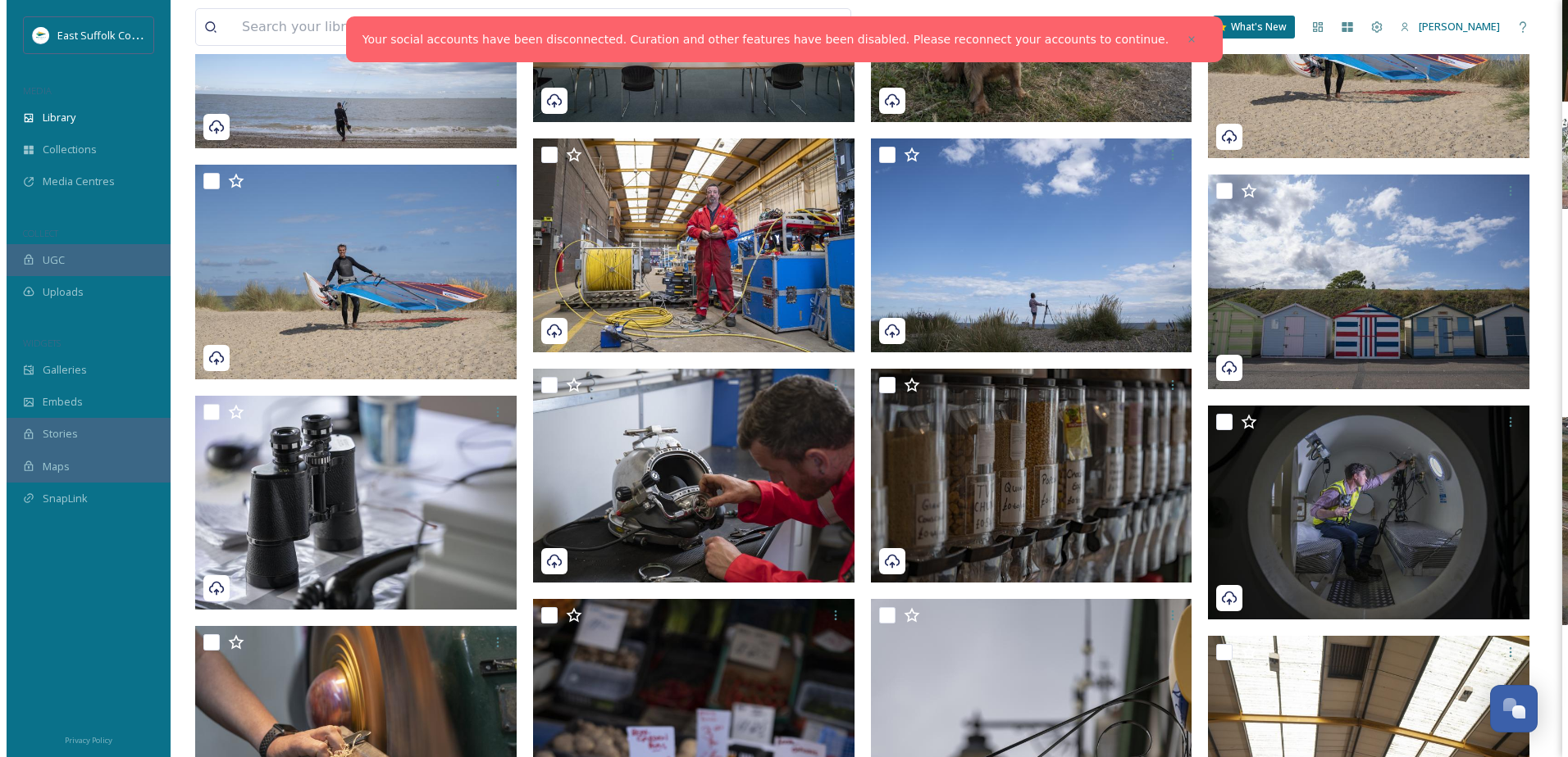
scroll to position [886, 0]
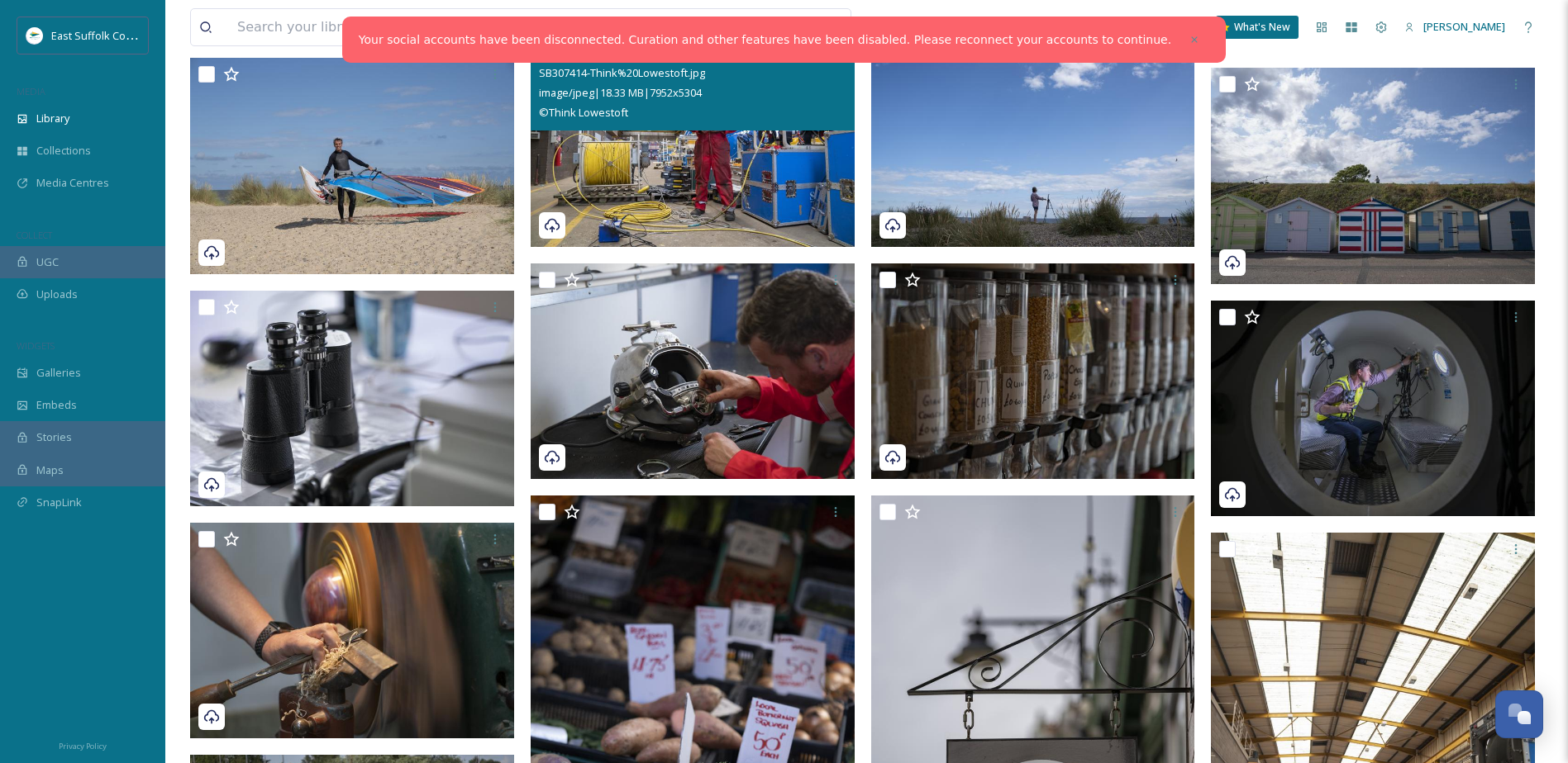
click at [728, 188] on img at bounding box center [693, 139] width 324 height 216
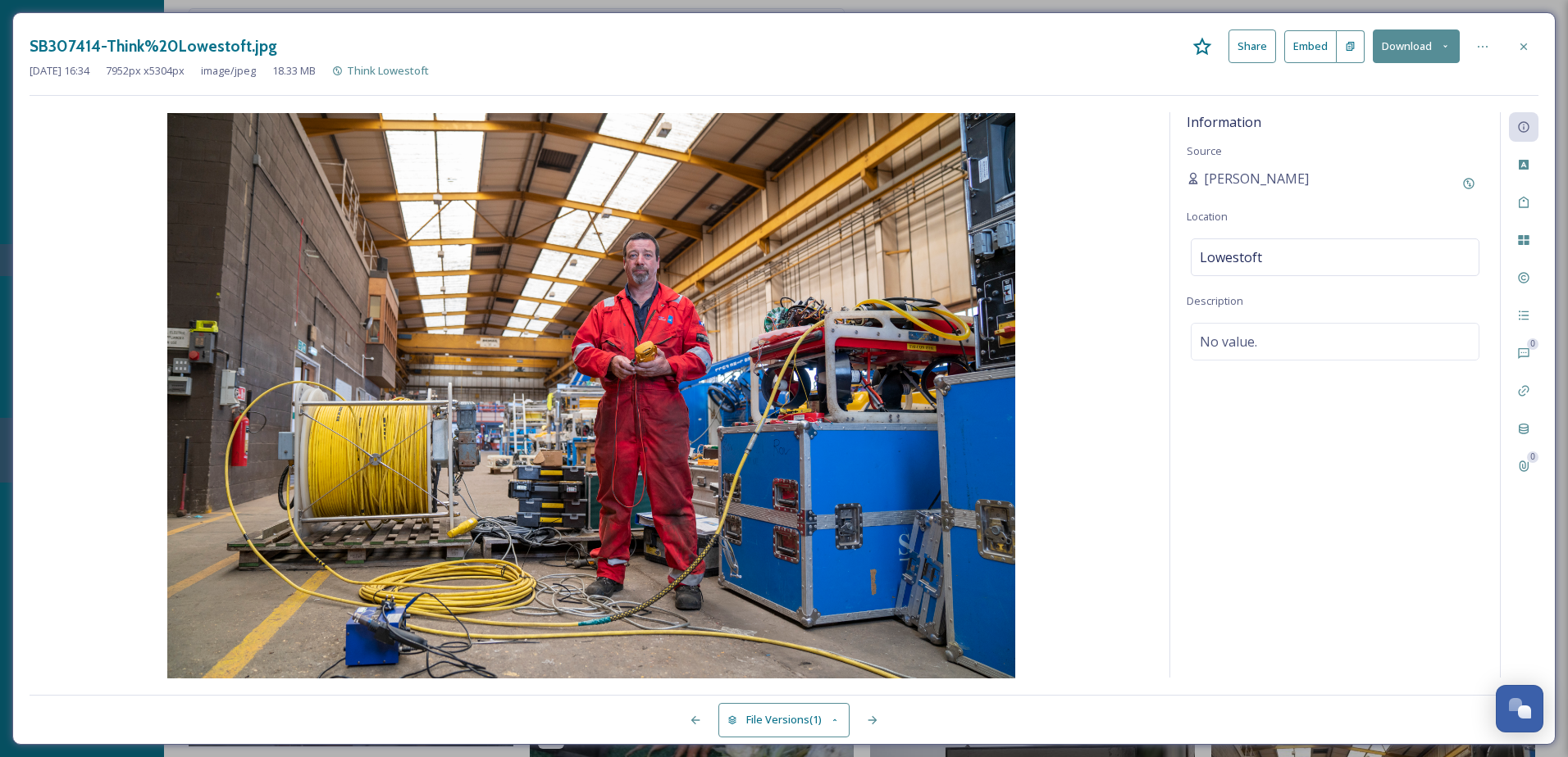
drag, startPoint x: 534, startPoint y: 272, endPoint x: 1070, endPoint y: 199, distance: 540.9
click at [1070, 199] on img at bounding box center [591, 396] width 1124 height 566
